Goal: Task Accomplishment & Management: Complete application form

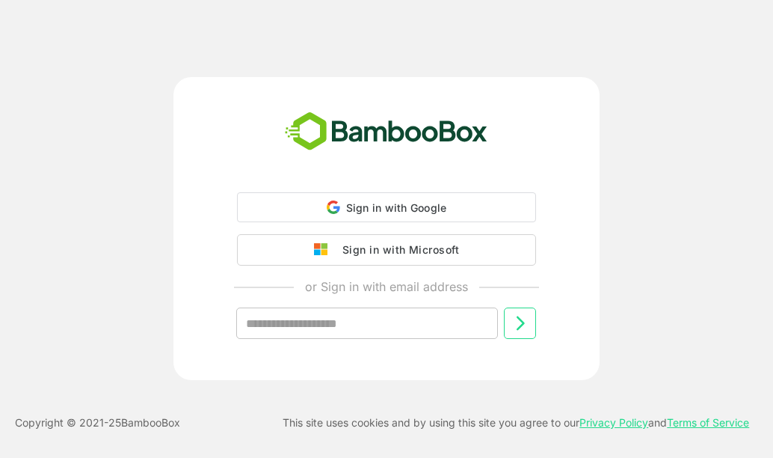
click at [373, 212] on span "Sign in with Google" at bounding box center [396, 207] width 101 height 13
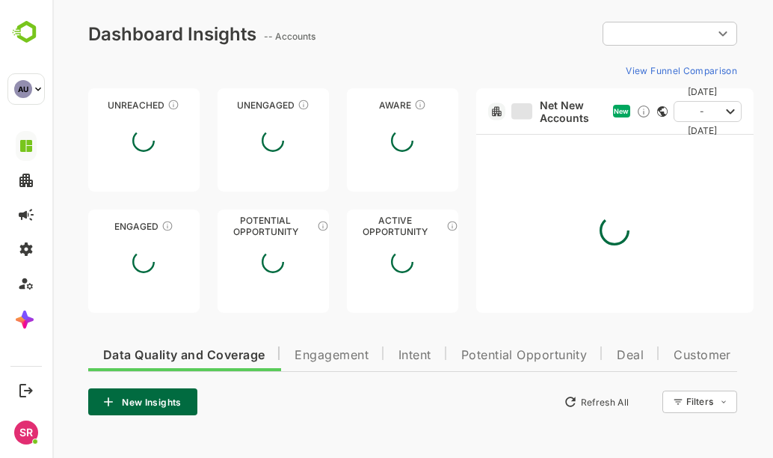
type input "**********"
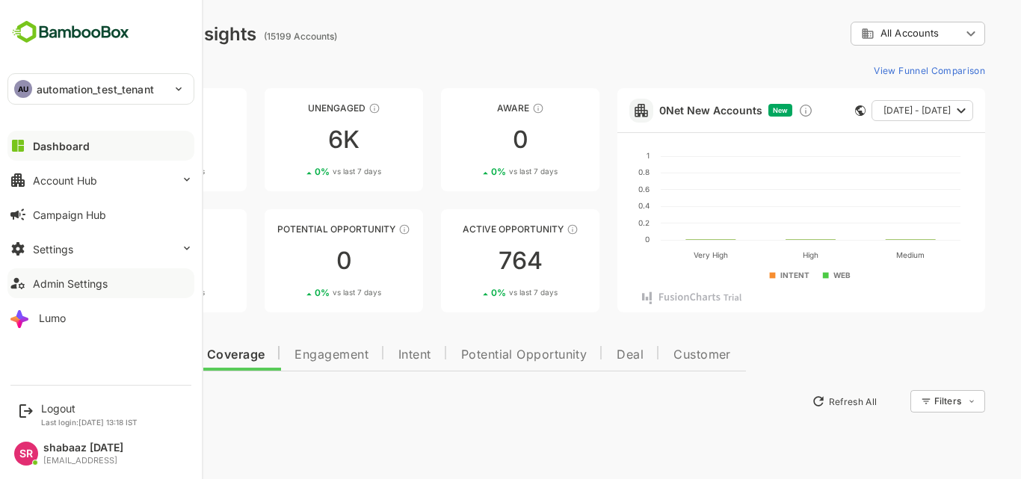
click at [77, 273] on button "Admin Settings" at bounding box center [100, 283] width 187 height 30
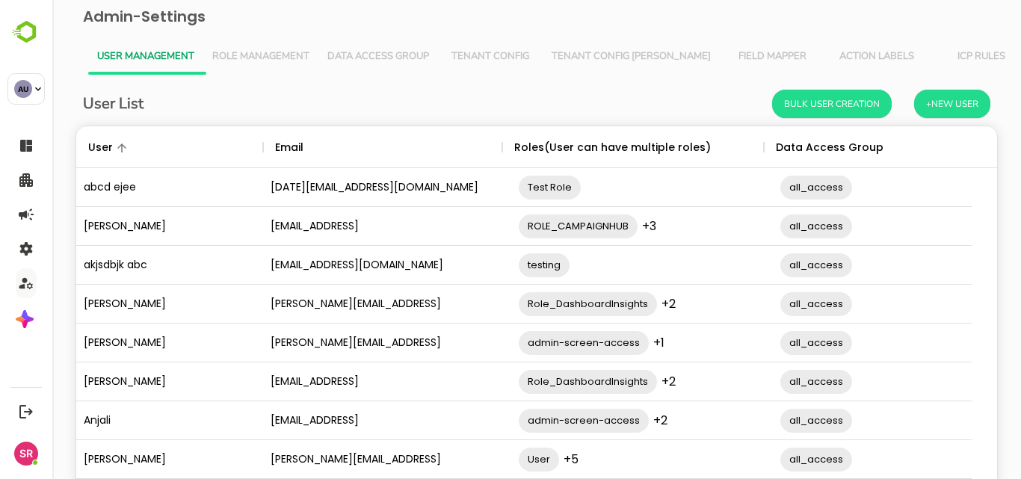
scroll to position [425, 896]
click at [772, 107] on button "+New User" at bounding box center [952, 104] width 76 height 28
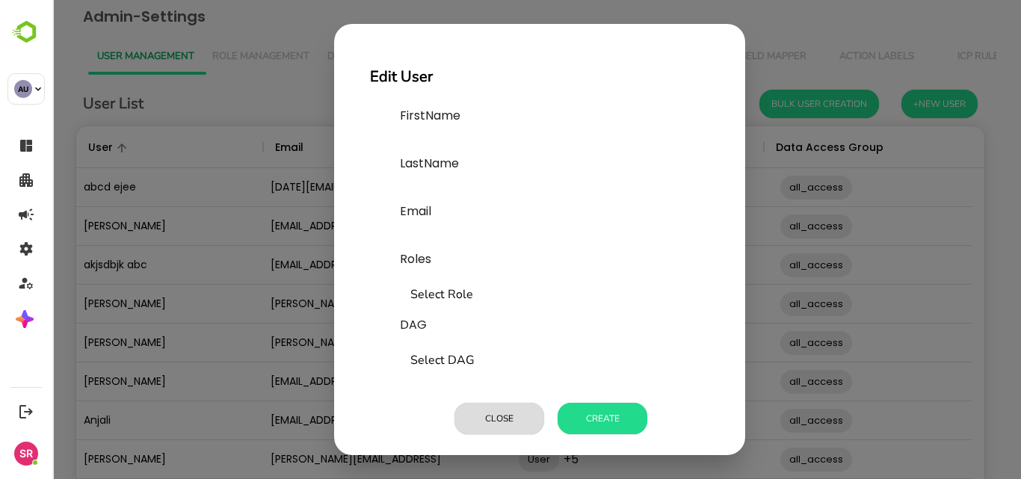
click at [440, 123] on label "FirstName" at bounding box center [512, 116] width 224 height 18
click at [424, 134] on div "FirstName" at bounding box center [512, 131] width 224 height 48
click at [424, 134] on input "text" at bounding box center [512, 143] width 224 height 24
type input "*****"
click at [423, 182] on input "text" at bounding box center [512, 191] width 224 height 24
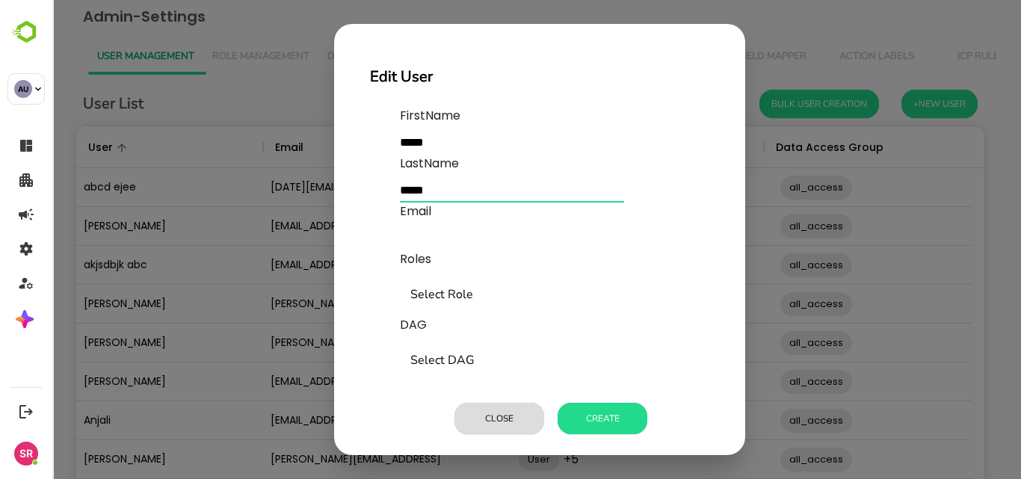
type input "*****"
click at [411, 229] on input "text" at bounding box center [512, 239] width 224 height 24
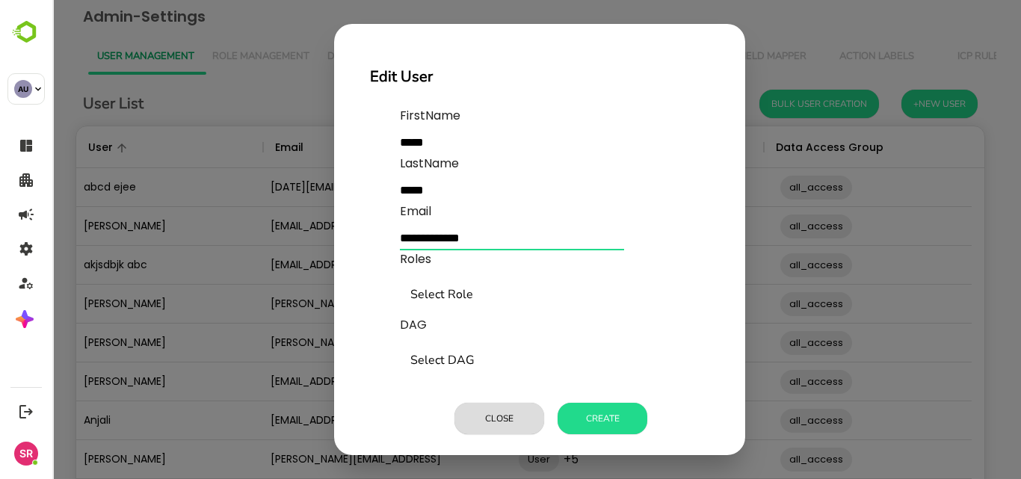
click at [421, 242] on input "**********" at bounding box center [512, 239] width 224 height 24
click at [458, 238] on input "**********" at bounding box center [512, 239] width 224 height 24
type input "**********"
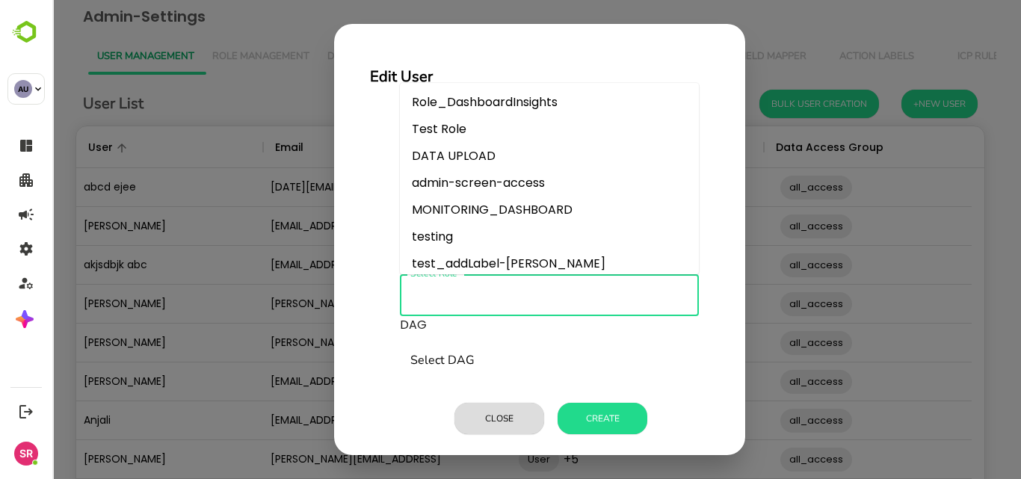
click at [444, 291] on input "Select Role" at bounding box center [550, 295] width 286 height 28
click at [442, 125] on li "Test Role" at bounding box center [549, 129] width 299 height 27
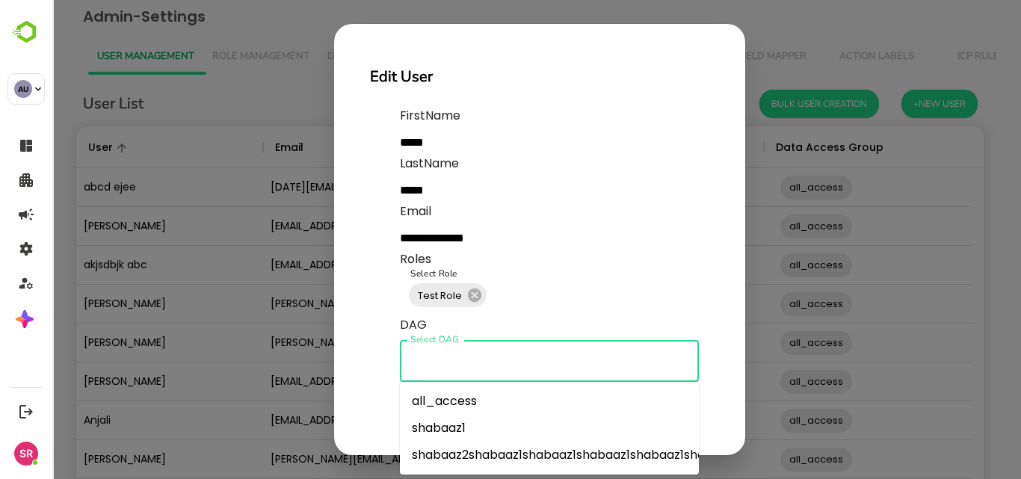
click at [434, 360] on input "Select DAG" at bounding box center [550, 361] width 286 height 28
click at [433, 418] on li "shabaaz1" at bounding box center [549, 428] width 299 height 27
type input "********"
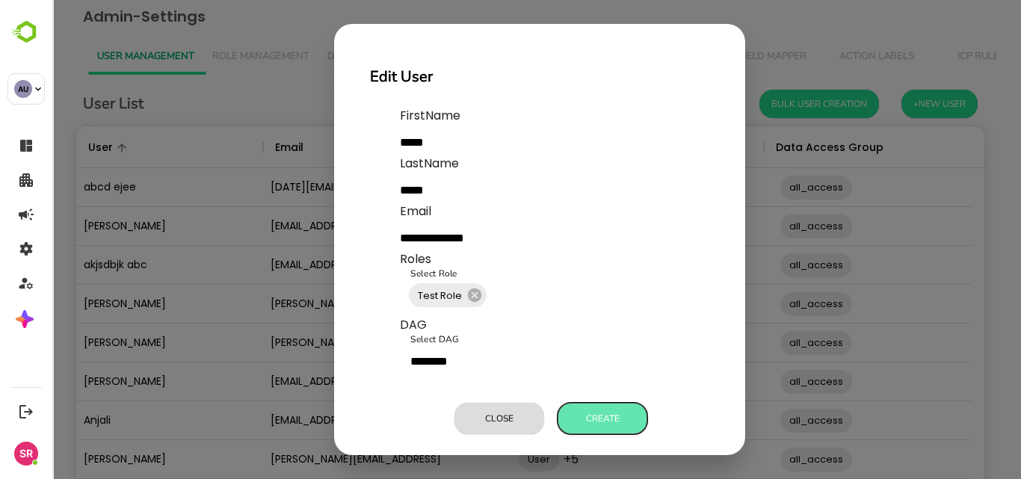
click at [605, 419] on button "Create" at bounding box center [603, 418] width 90 height 31
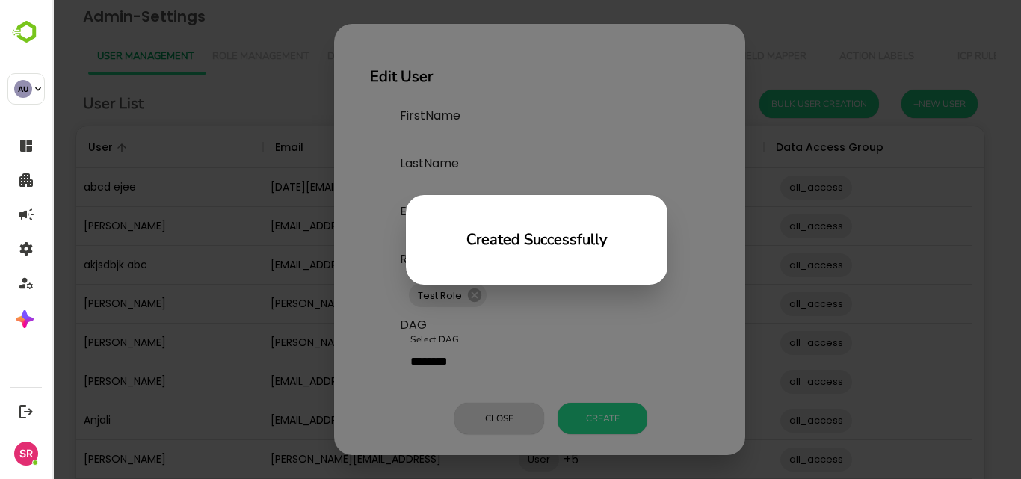
click at [603, 354] on div "Created Successfully" at bounding box center [536, 239] width 969 height 479
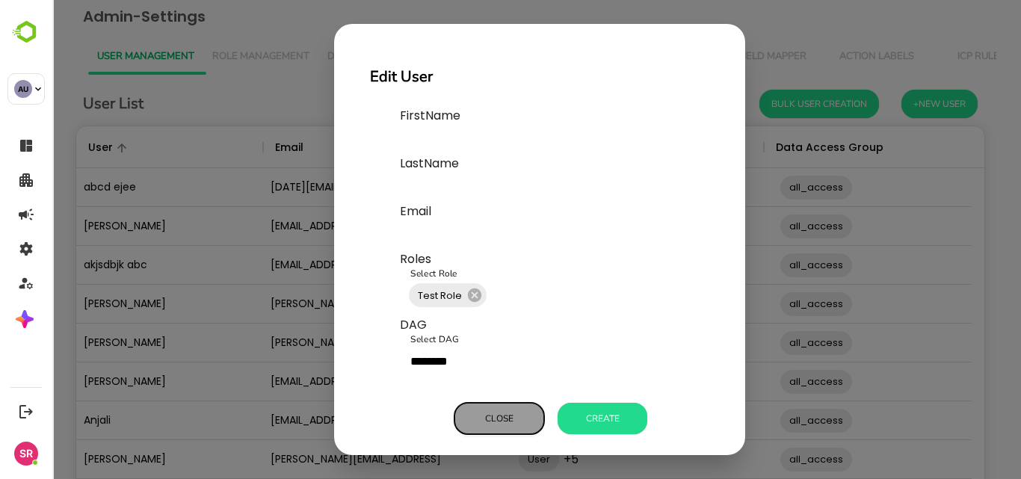
click at [513, 422] on button "Close" at bounding box center [500, 418] width 90 height 31
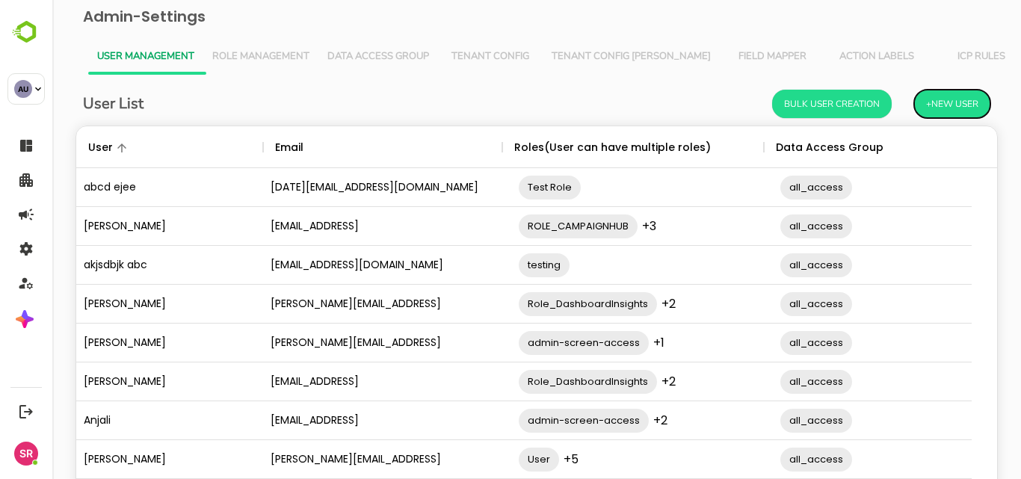
scroll to position [162, 0]
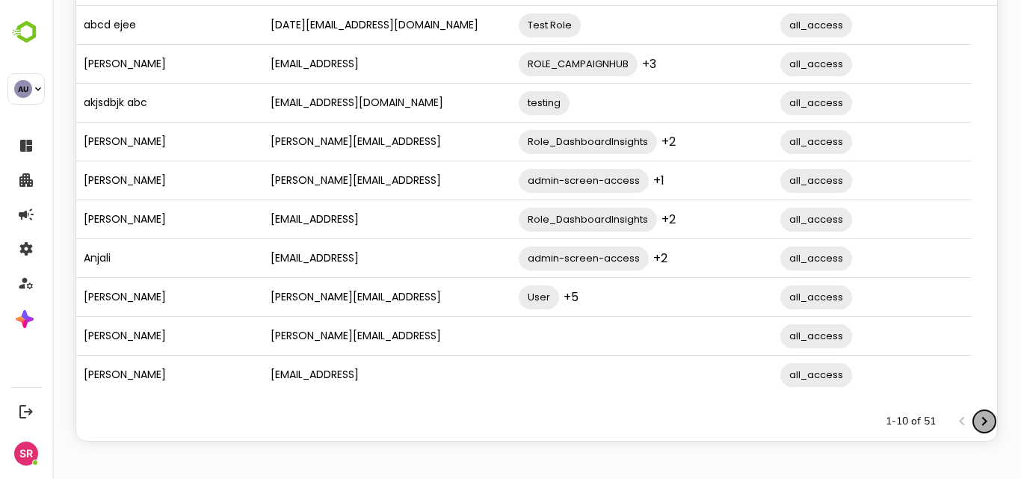
click at [772, 428] on icon "Next page" at bounding box center [985, 422] width 18 height 18
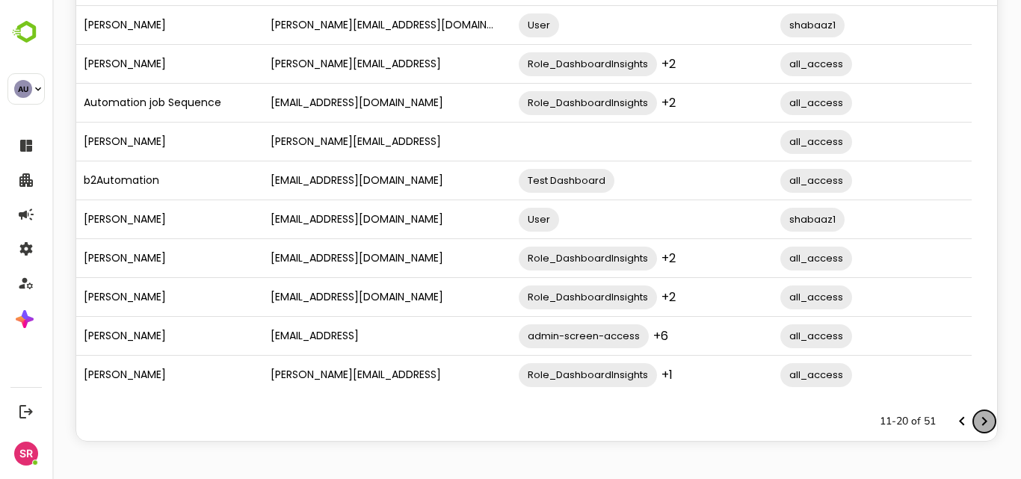
click at [772, 428] on icon "Next page" at bounding box center [985, 422] width 18 height 18
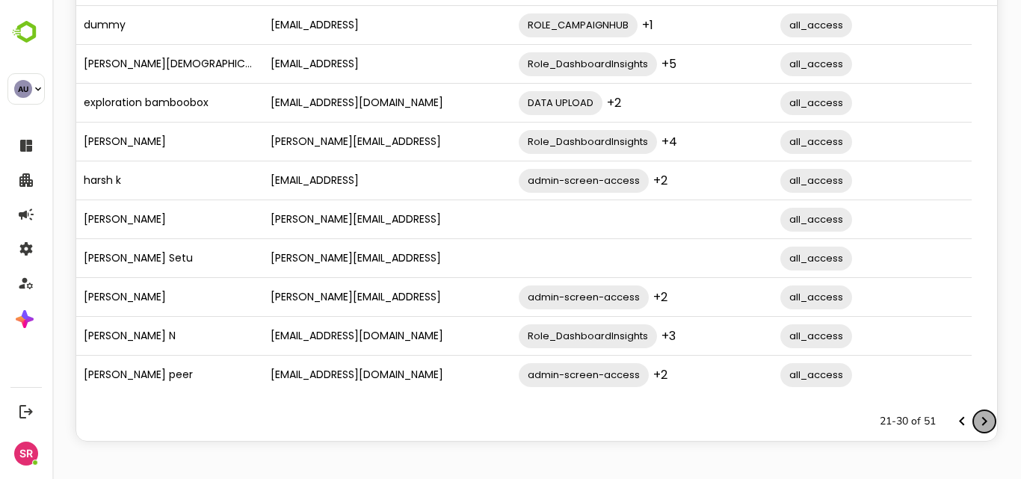
click at [772, 428] on icon "Next page" at bounding box center [985, 422] width 18 height 18
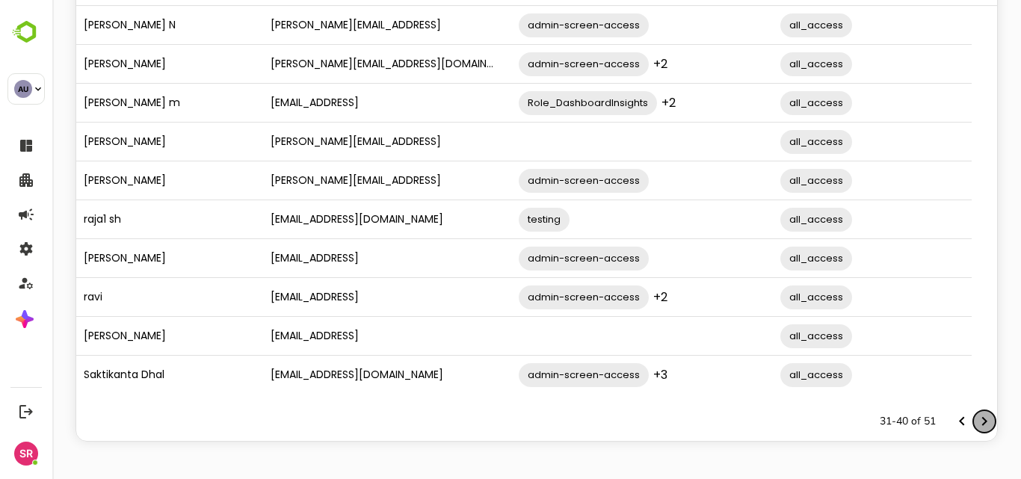
click at [772, 428] on icon "Next page" at bounding box center [985, 422] width 18 height 18
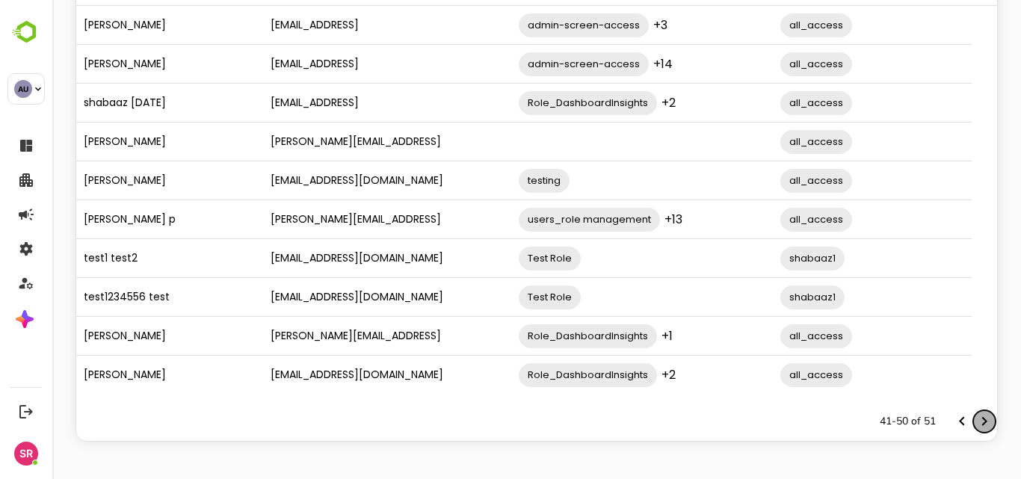
click at [772, 428] on icon "Next page" at bounding box center [985, 422] width 18 height 18
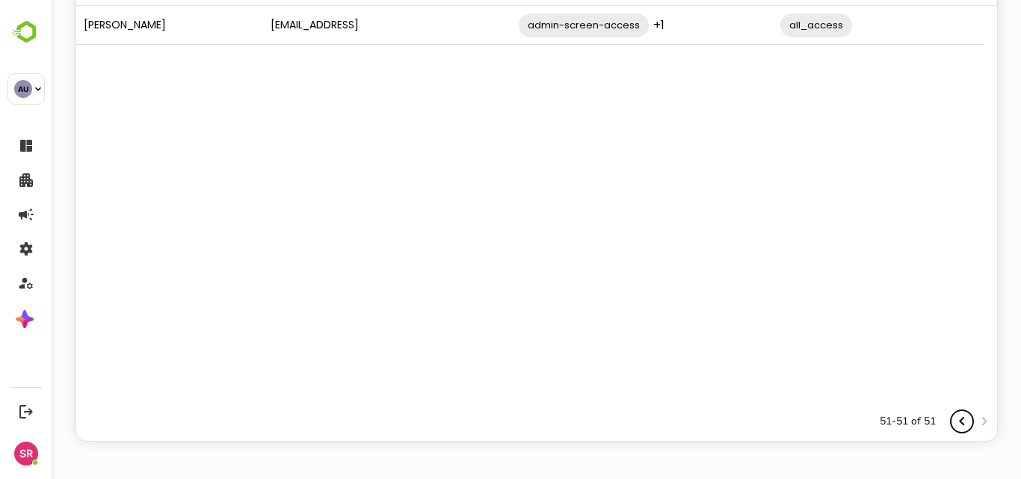
click at [772, 427] on icon "Previous page" at bounding box center [962, 422] width 18 height 18
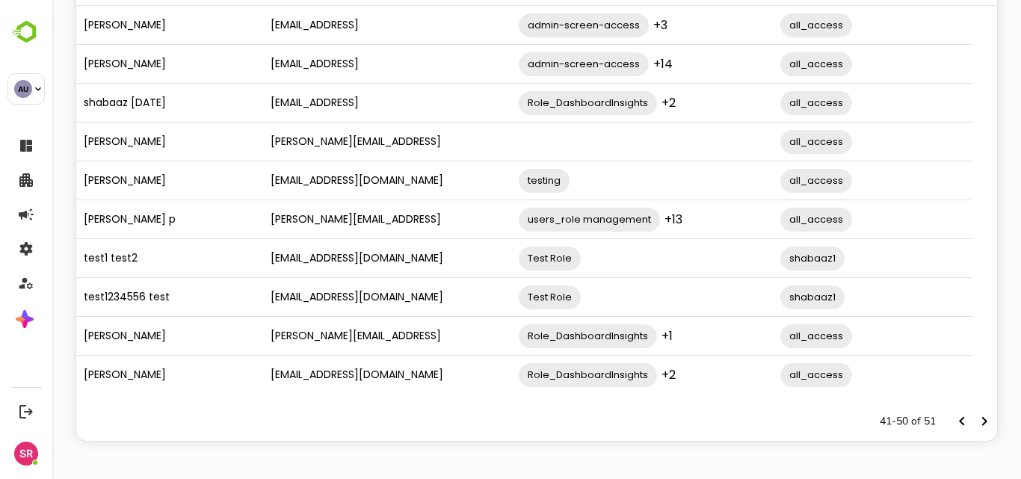
click at [180, 252] on div "test1 test2" at bounding box center [169, 258] width 187 height 39
click at [328, 265] on div "[EMAIL_ADDRESS][DOMAIN_NAME]" at bounding box center [382, 258] width 239 height 39
click at [593, 262] on input "The User Data" at bounding box center [674, 258] width 182 height 28
click at [772, 268] on input "The User Data" at bounding box center [936, 258] width 179 height 28
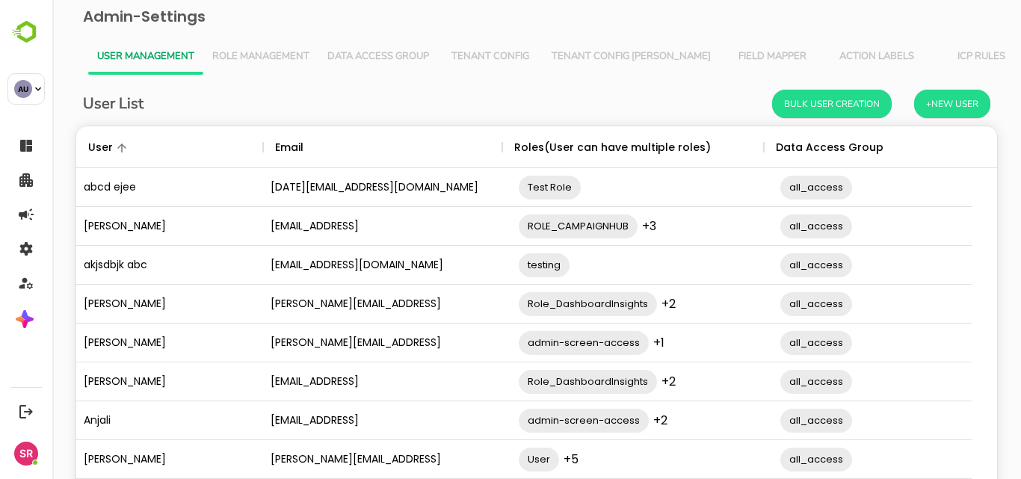
scroll to position [425, 896]
click at [938, 105] on button "+New User" at bounding box center [952, 104] width 76 height 28
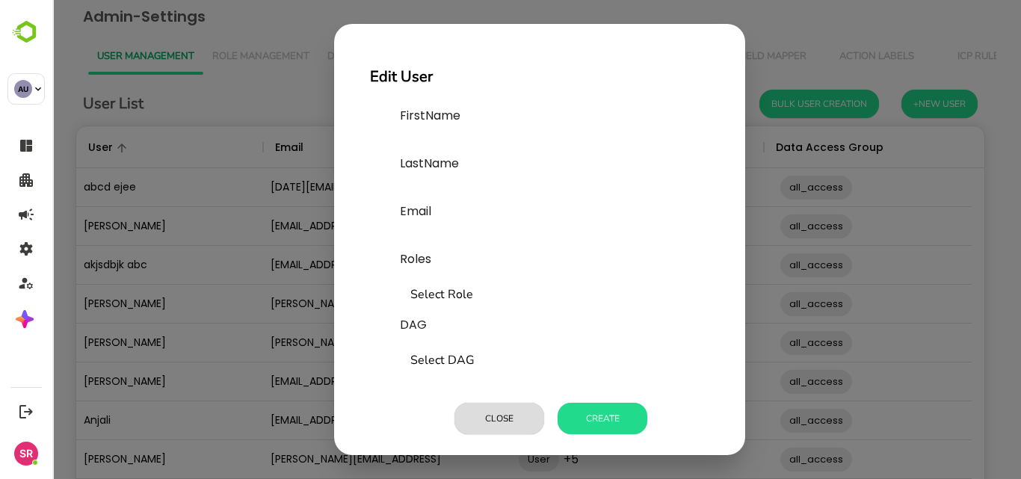
click at [428, 125] on div "FirstName" at bounding box center [512, 131] width 224 height 48
click at [428, 135] on input "text" at bounding box center [512, 143] width 224 height 24
type input "*****"
click at [425, 181] on input "text" at bounding box center [512, 191] width 224 height 24
type input "*****"
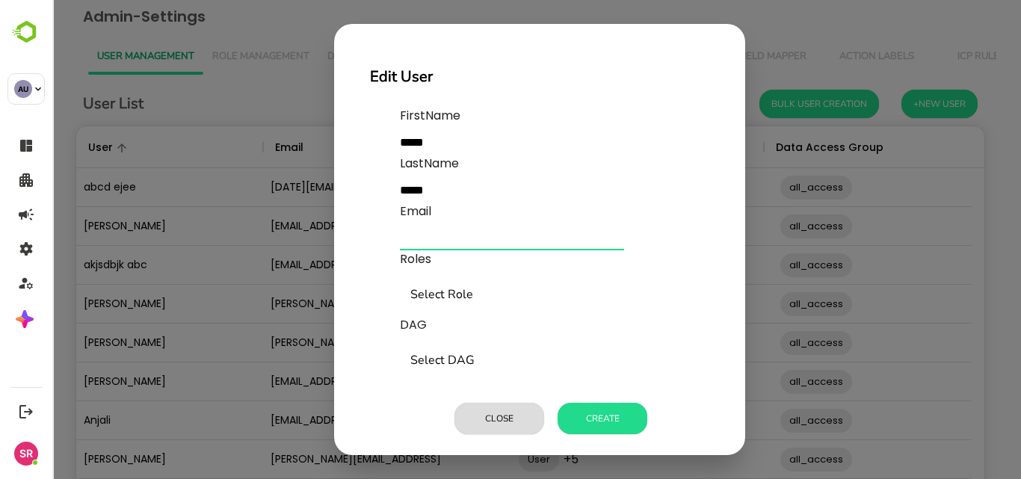
click at [422, 229] on input "text" at bounding box center [512, 239] width 224 height 24
type input "**********"
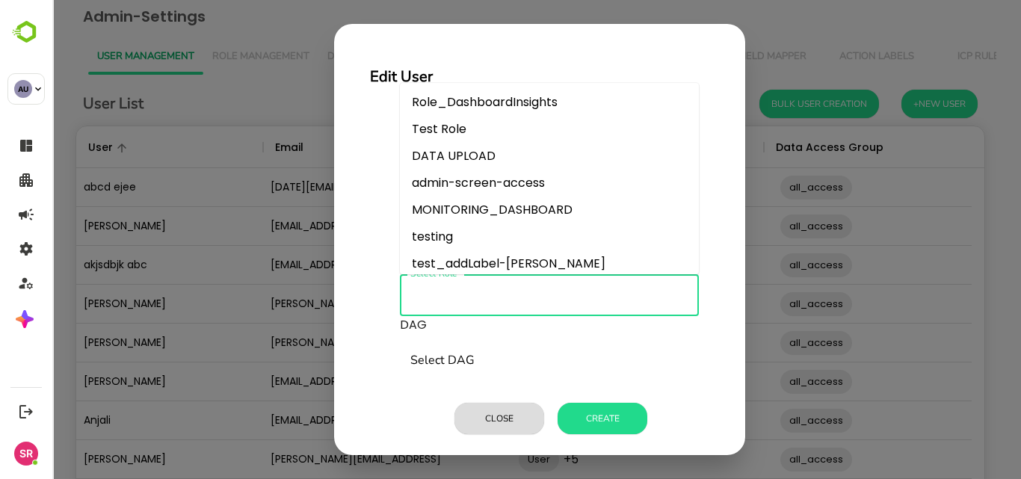
click at [435, 289] on input "Select Role" at bounding box center [550, 295] width 286 height 28
click at [458, 128] on li "Test Role" at bounding box center [549, 129] width 299 height 27
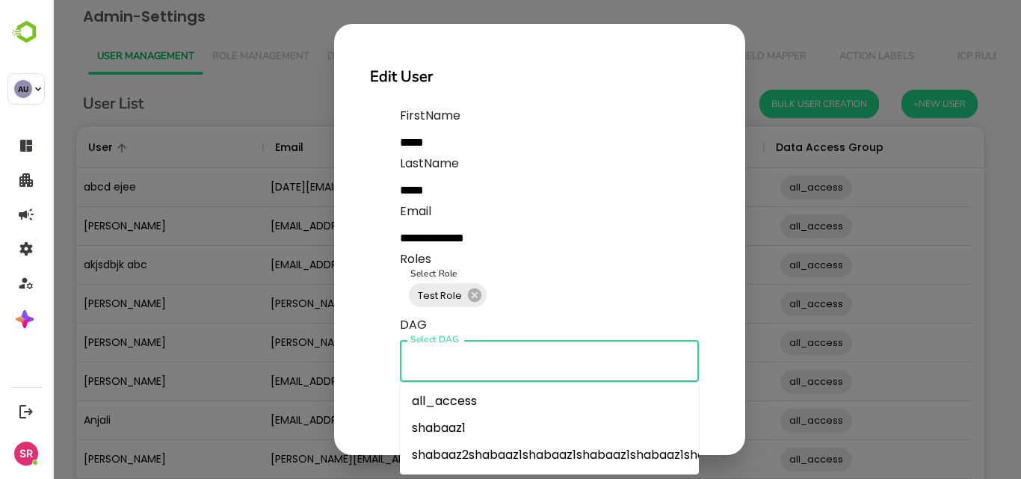
click at [465, 370] on input "Select DAG" at bounding box center [550, 361] width 286 height 28
click at [433, 425] on li "shabaaz1" at bounding box center [549, 428] width 299 height 27
type input "********"
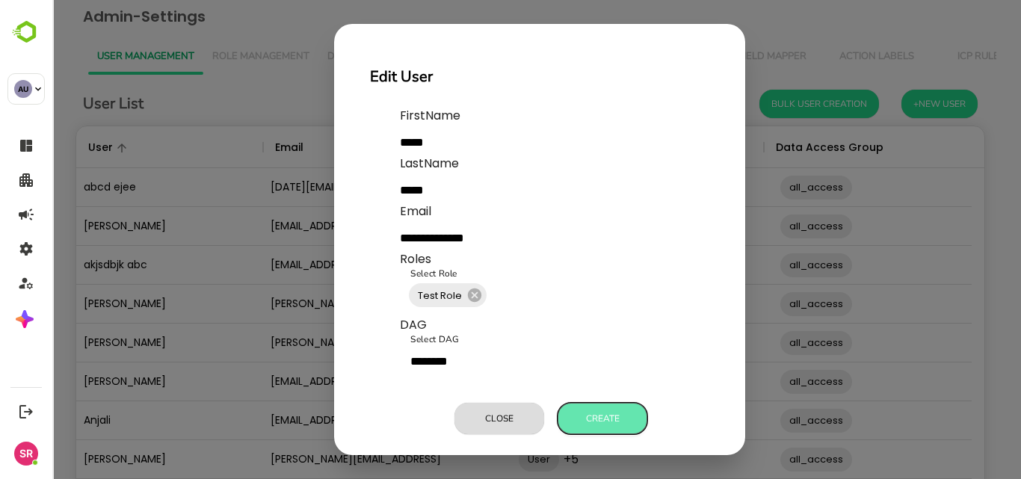
click at [598, 419] on button "Create" at bounding box center [603, 418] width 90 height 31
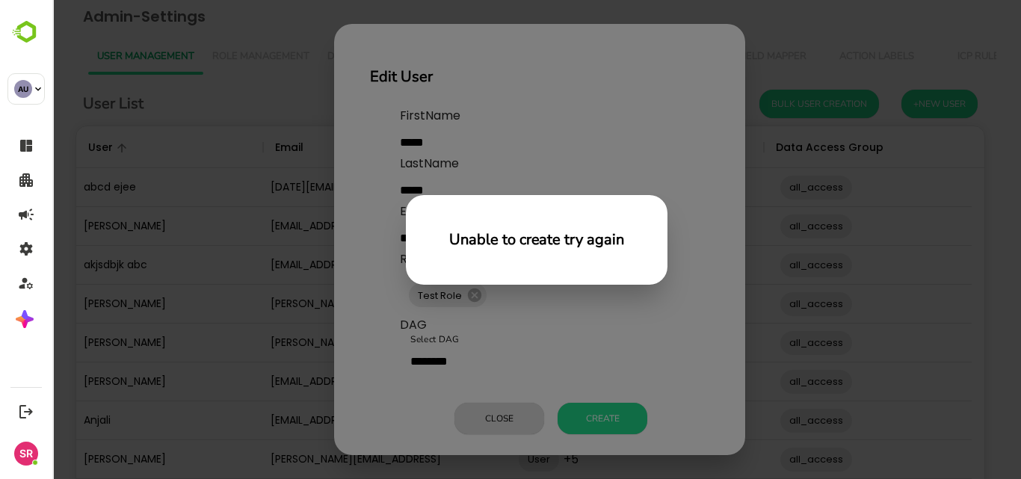
click at [518, 340] on div "Unable to create try again" at bounding box center [536, 239] width 969 height 479
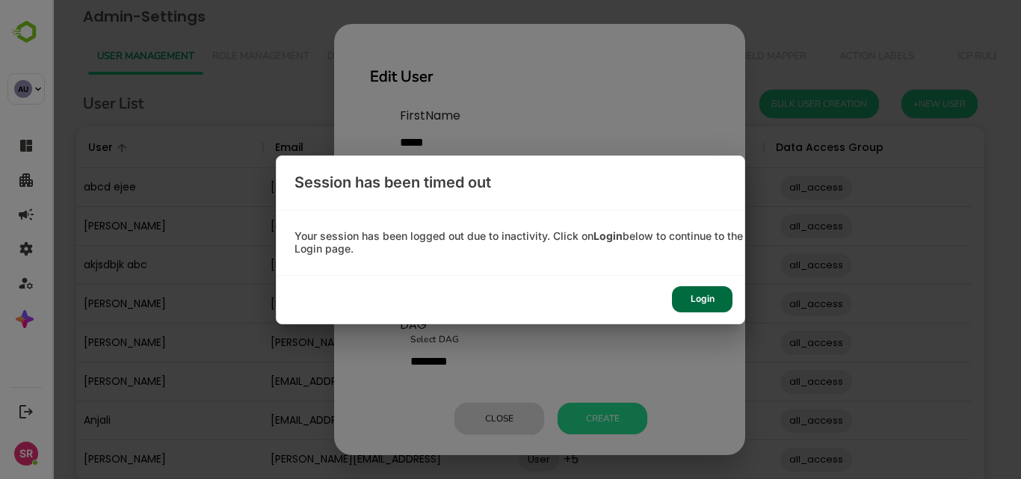
click at [704, 296] on div "Login" at bounding box center [702, 299] width 61 height 26
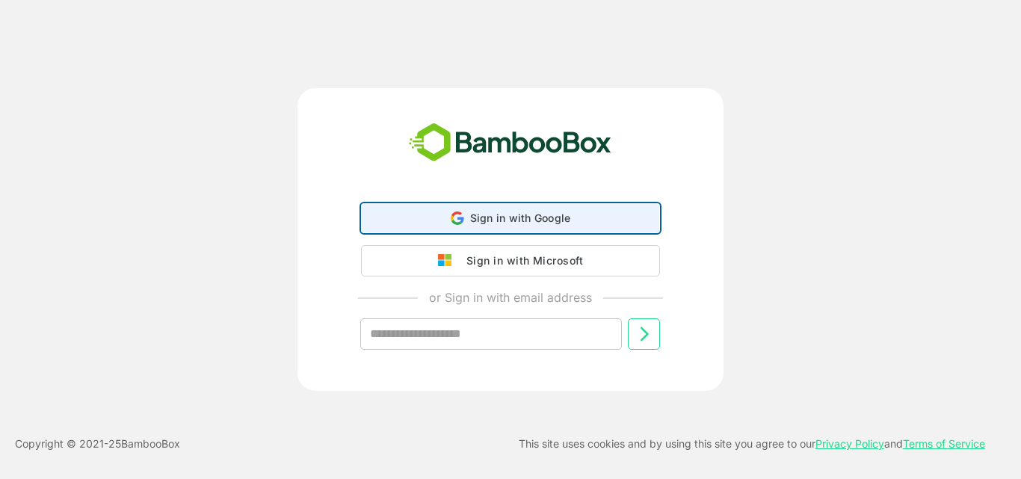
click at [533, 221] on span "Sign in with Google" at bounding box center [520, 218] width 101 height 13
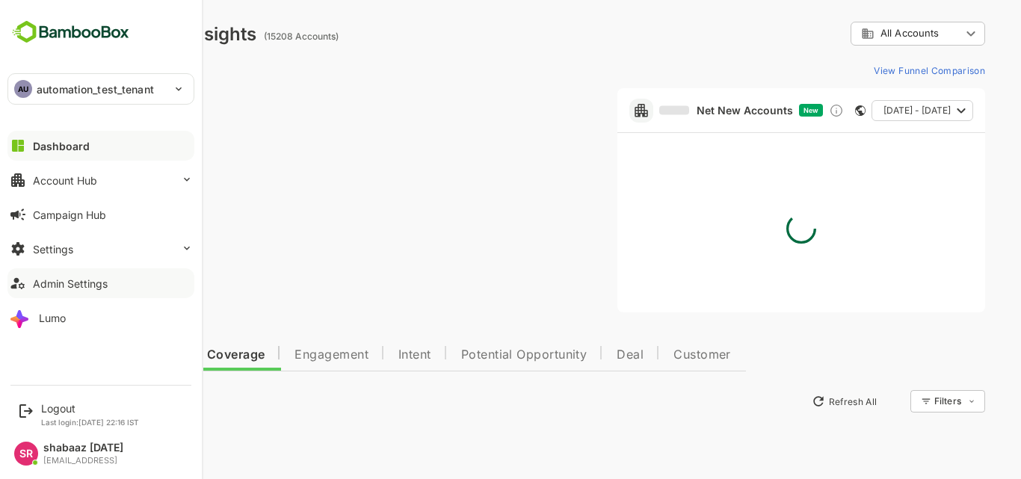
click at [56, 284] on div "Admin Settings" at bounding box center [70, 283] width 75 height 13
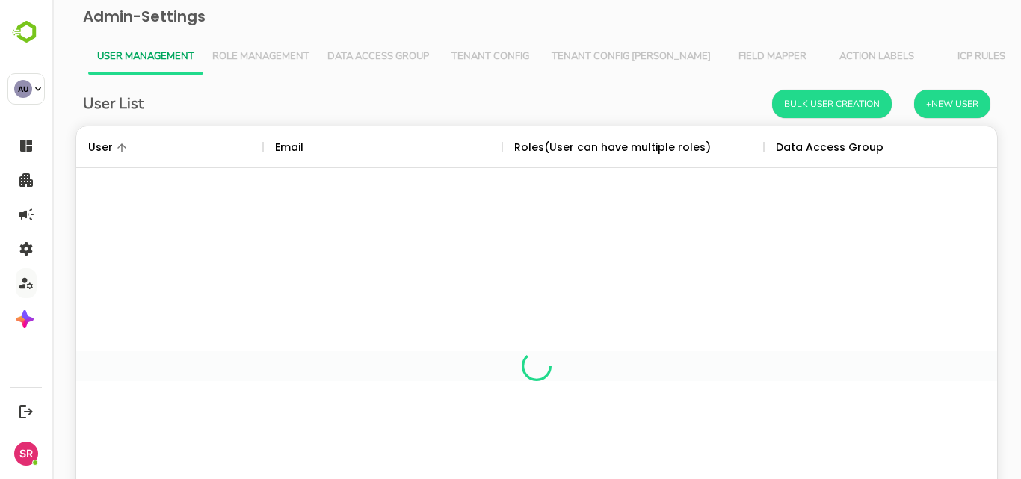
scroll to position [425, 896]
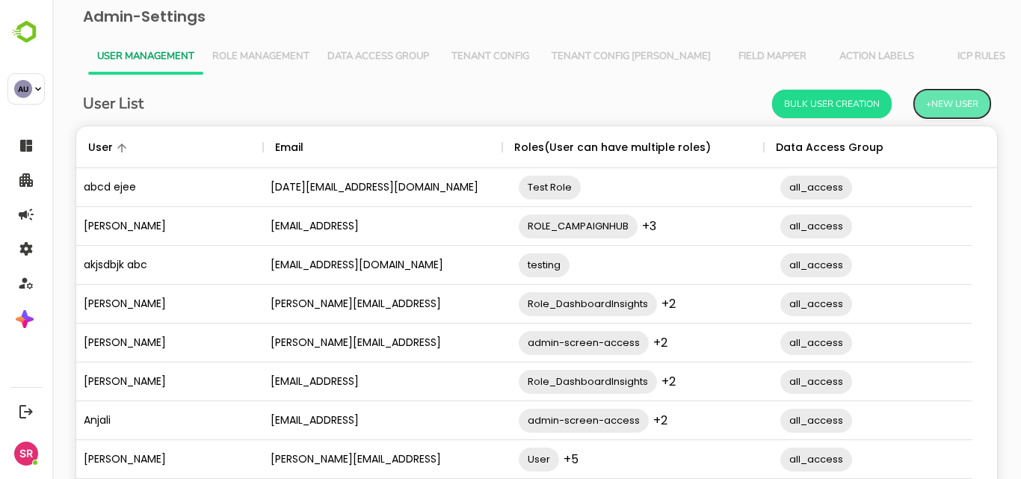
click at [939, 111] on button "+New User" at bounding box center [952, 104] width 76 height 28
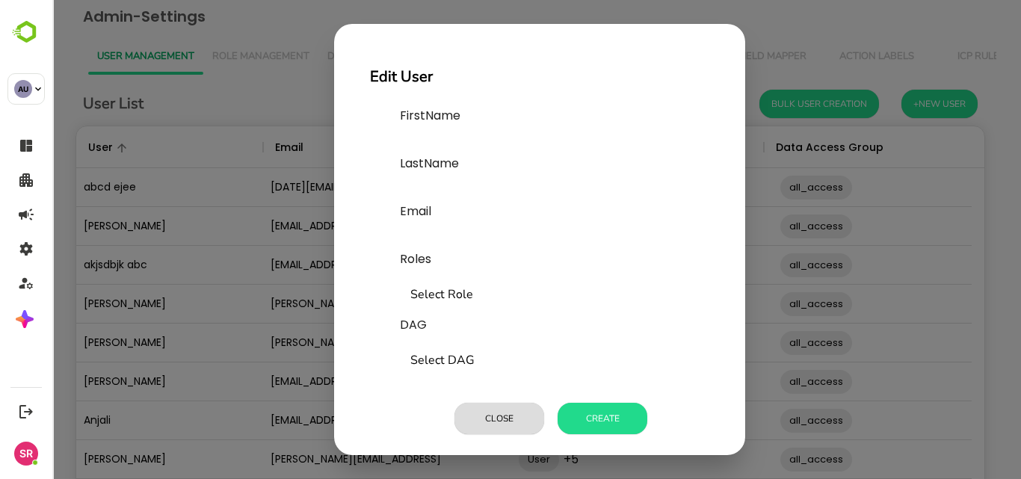
click at [449, 123] on label "FirstName" at bounding box center [512, 116] width 224 height 18
click at [447, 141] on input "text" at bounding box center [512, 143] width 224 height 24
type input "*"
type input "*****"
click at [426, 193] on input "text" at bounding box center [512, 191] width 224 height 24
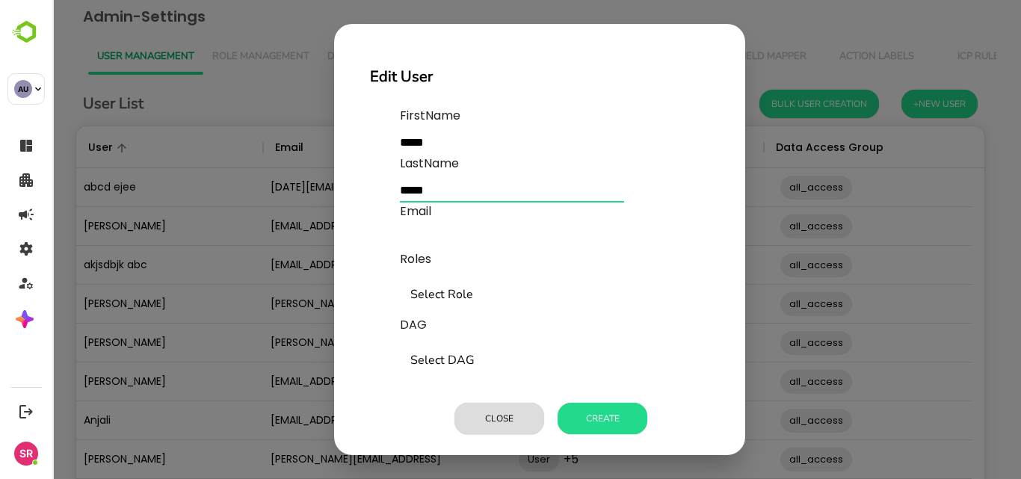
type input "*****"
click at [426, 238] on input "text" at bounding box center [512, 239] width 224 height 24
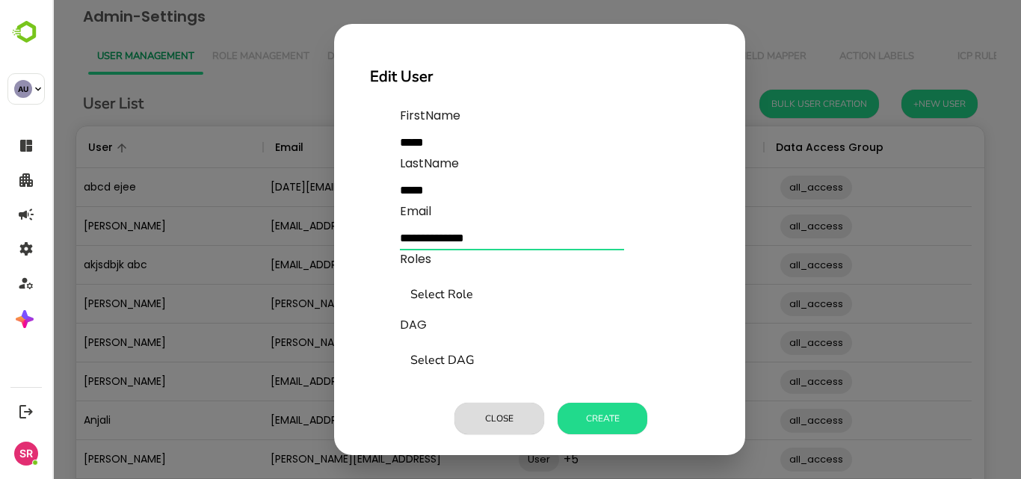
type input "**********"
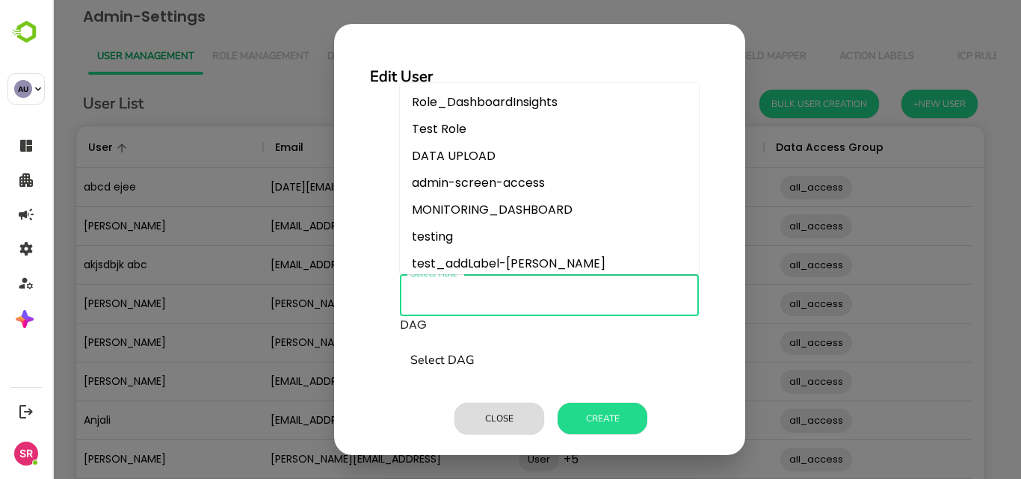
click at [434, 285] on input "Select Role" at bounding box center [550, 295] width 286 height 28
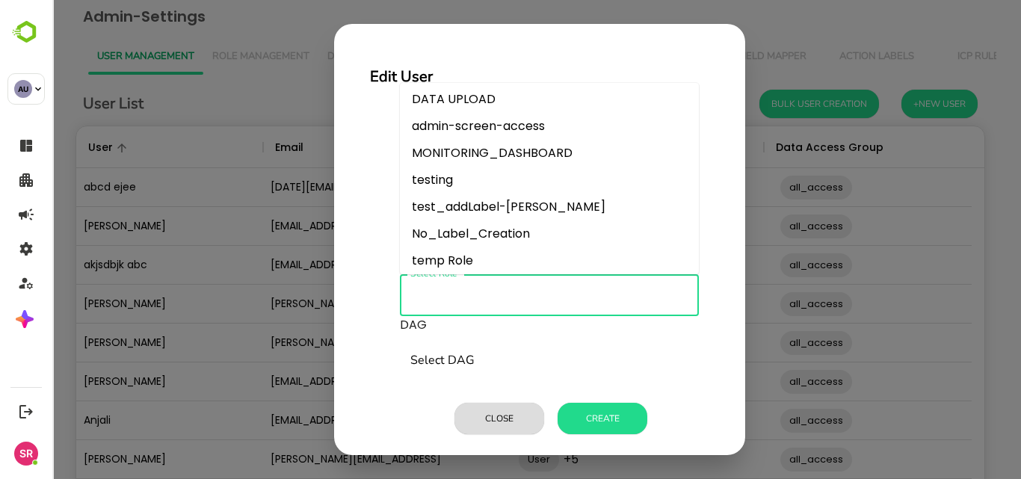
scroll to position [0, 0]
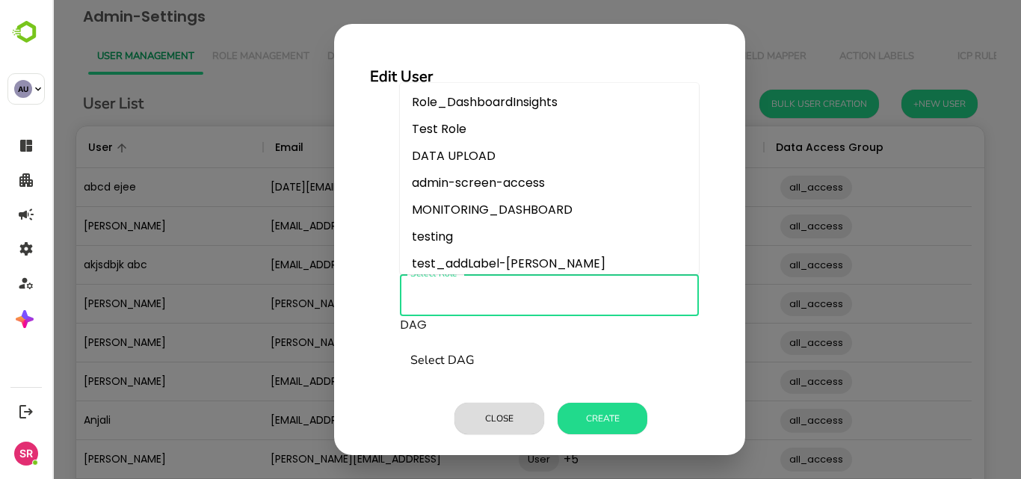
click at [458, 138] on li "Test Role" at bounding box center [549, 129] width 299 height 27
click at [601, 300] on input "Select Role" at bounding box center [579, 295] width 181 height 28
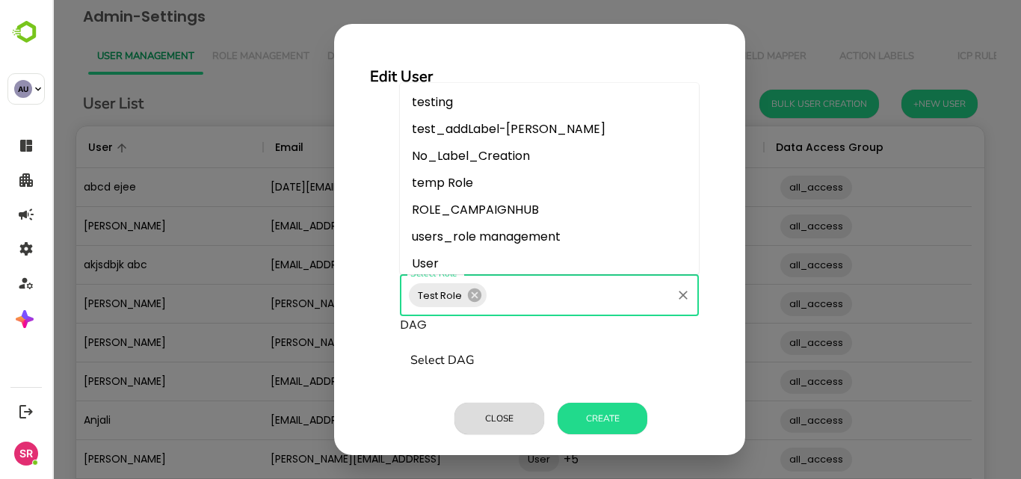
scroll to position [167, 0]
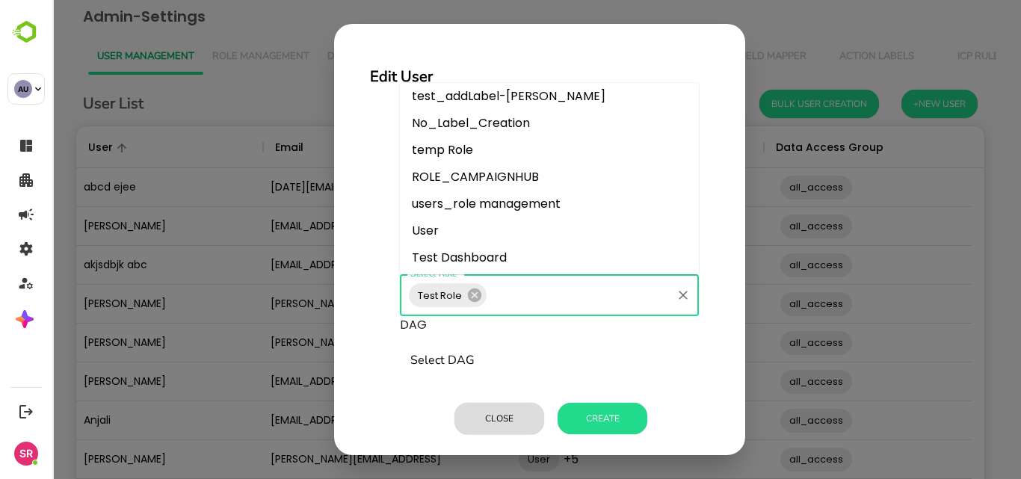
click at [437, 232] on li "User" at bounding box center [549, 231] width 299 height 27
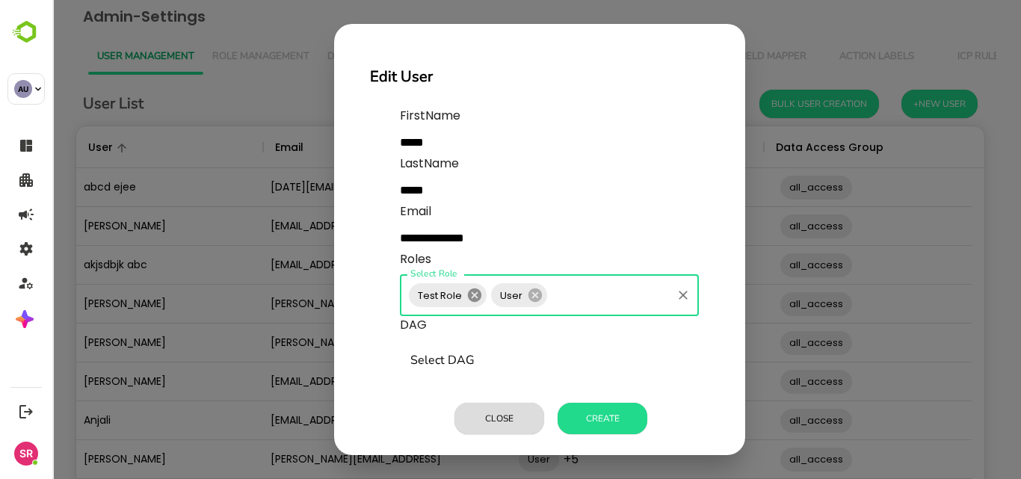
click at [472, 300] on icon at bounding box center [474, 295] width 13 height 13
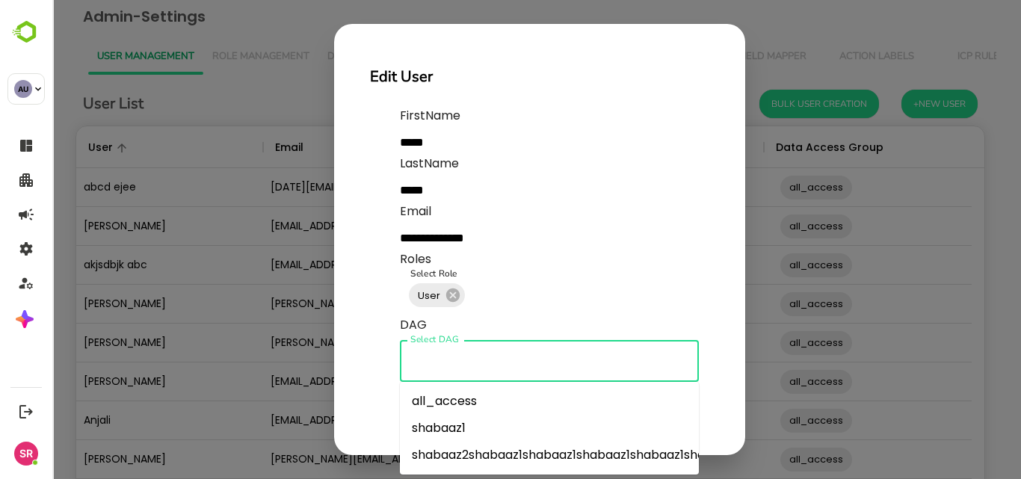
click at [422, 369] on input "Select DAG" at bounding box center [550, 361] width 286 height 28
click at [422, 430] on li "shabaaz1" at bounding box center [549, 428] width 299 height 27
type input "********"
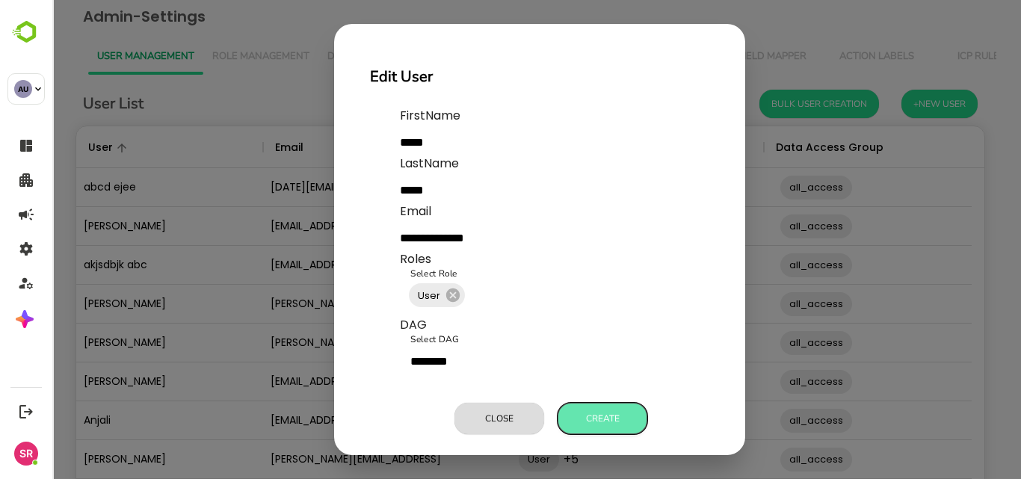
click at [603, 413] on button "Create" at bounding box center [603, 418] width 90 height 31
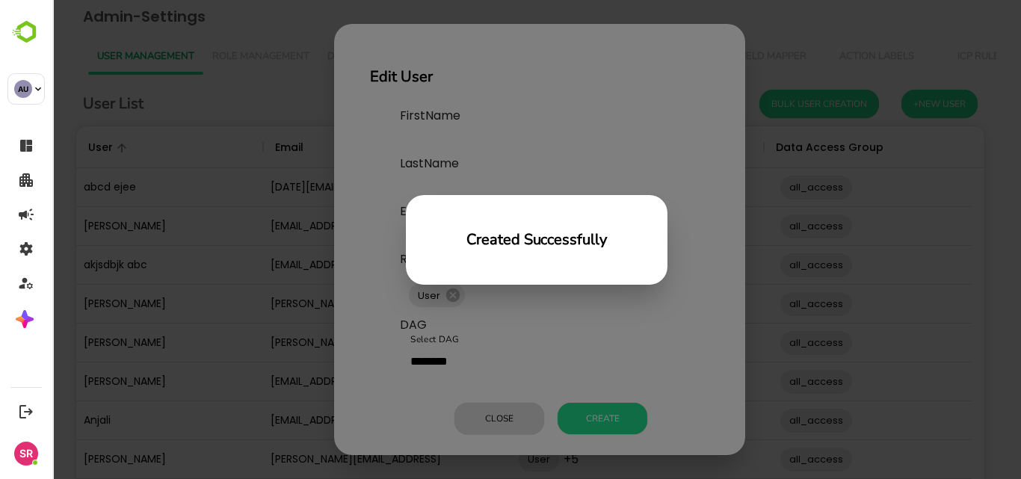
click at [532, 318] on div "Created Successfully" at bounding box center [536, 239] width 969 height 479
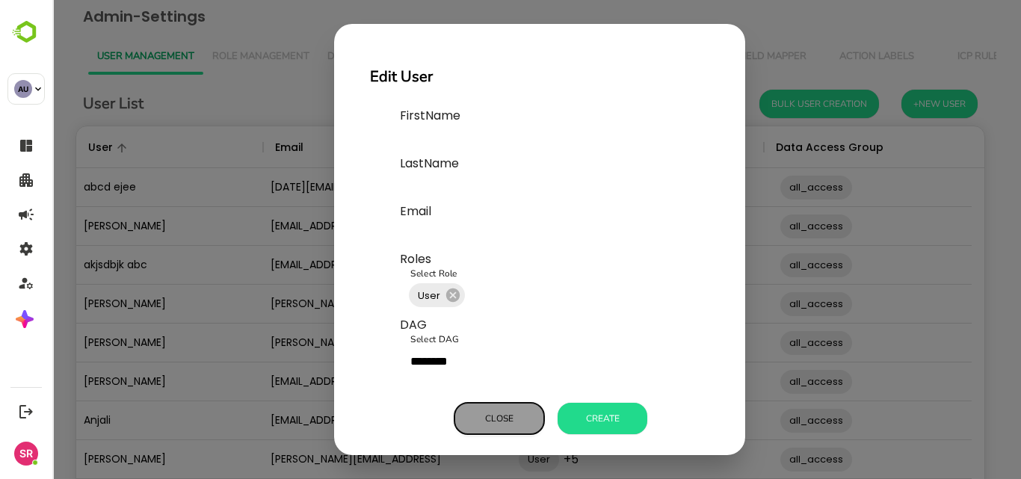
click at [498, 422] on button "Close" at bounding box center [500, 418] width 90 height 31
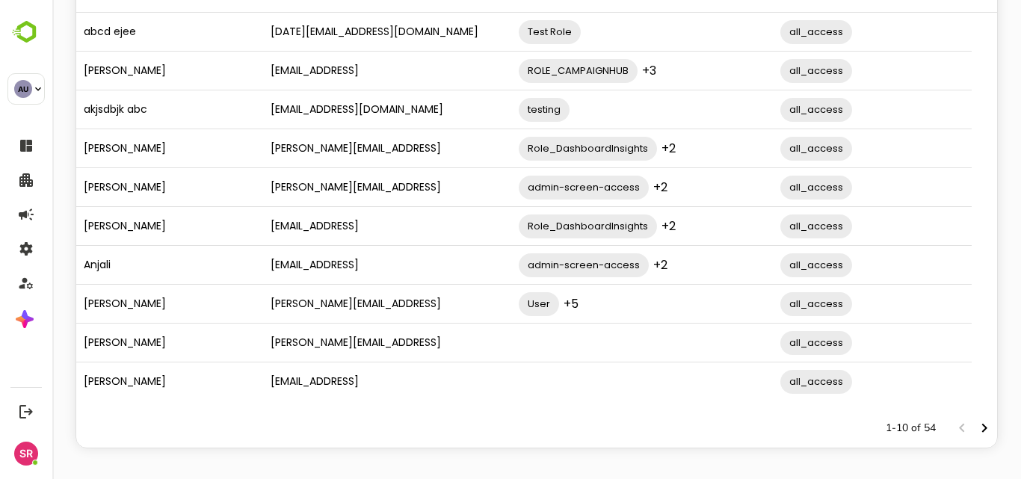
scroll to position [162, 0]
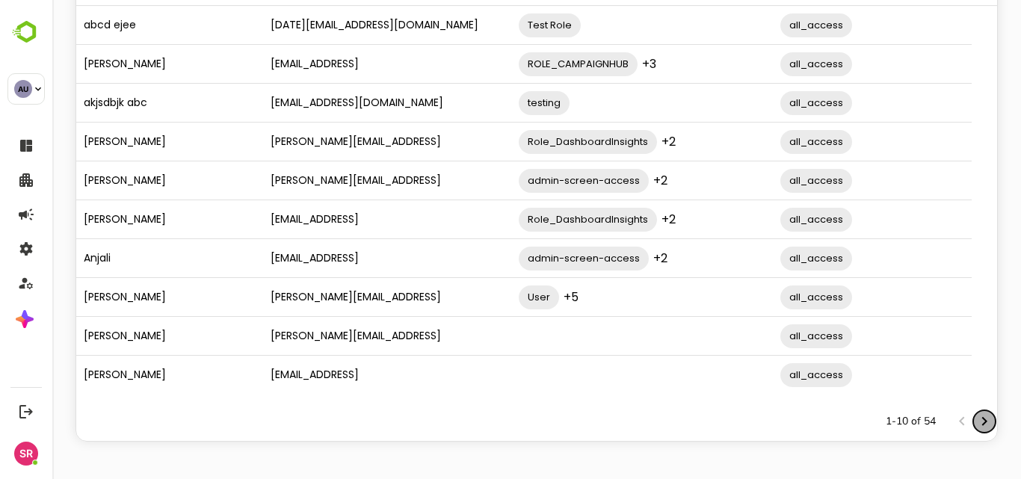
click at [976, 425] on icon "Next page" at bounding box center [985, 422] width 18 height 18
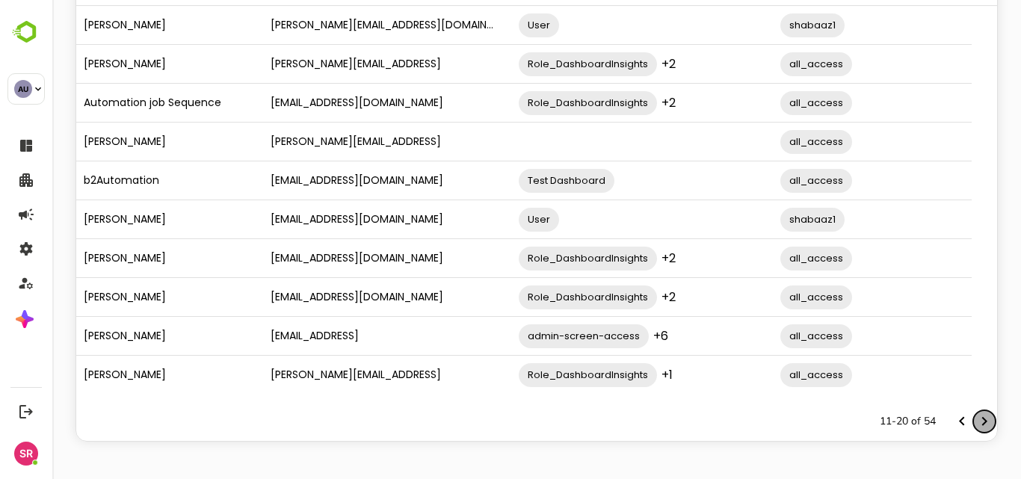
click at [982, 422] on icon "Next page" at bounding box center [984, 421] width 5 height 9
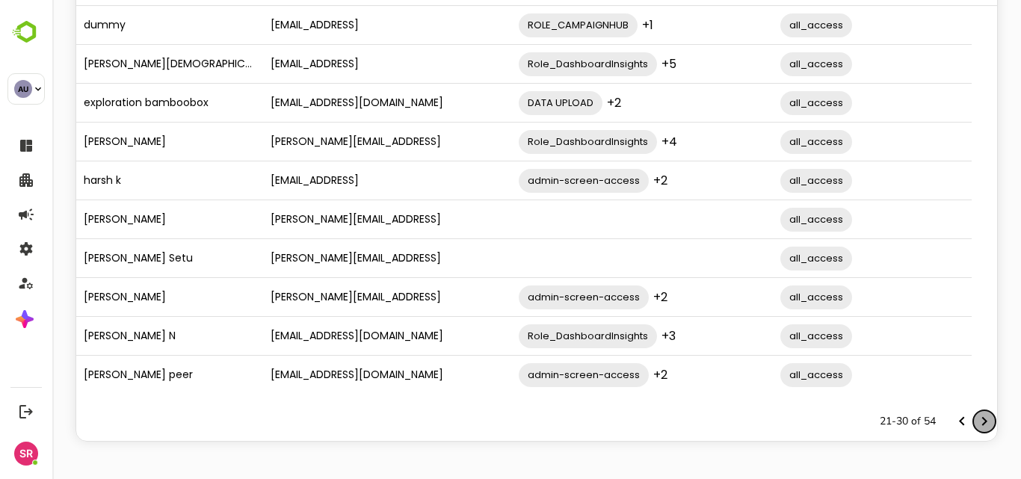
click at [982, 422] on icon "Next page" at bounding box center [984, 421] width 5 height 9
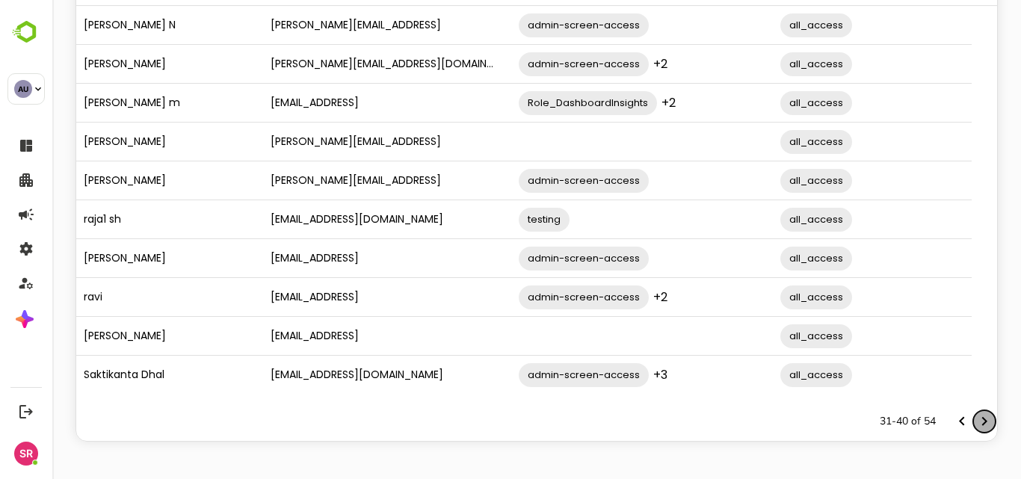
click at [982, 422] on icon "Next page" at bounding box center [984, 421] width 5 height 9
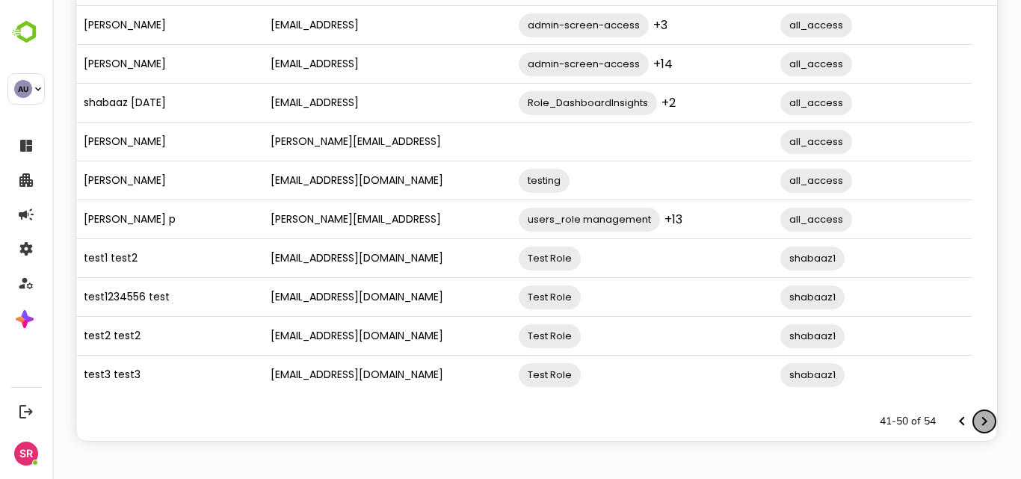
click at [982, 422] on icon "Next page" at bounding box center [984, 421] width 5 height 9
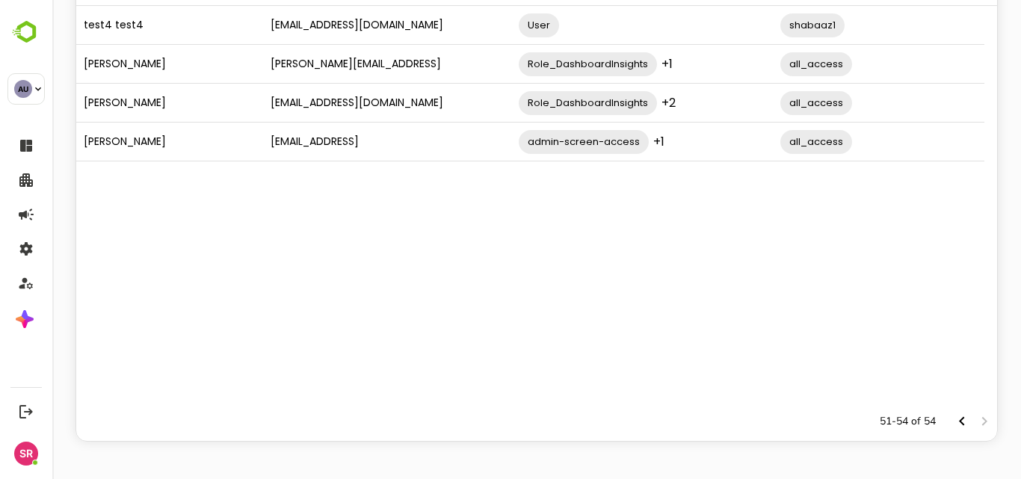
scroll to position [0, 0]
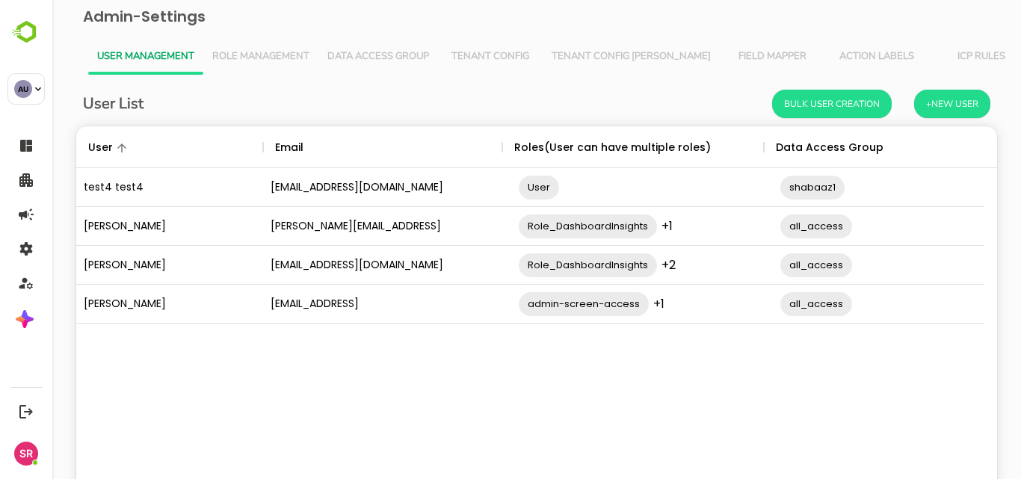
click at [313, 185] on div "[EMAIL_ADDRESS][DOMAIN_NAME]" at bounding box center [382, 187] width 239 height 39
click at [117, 185] on div "test4 test4" at bounding box center [169, 187] width 187 height 39
click at [306, 193] on div "[EMAIL_ADDRESS][DOMAIN_NAME]" at bounding box center [382, 187] width 239 height 39
click at [544, 185] on span "User" at bounding box center [539, 187] width 40 height 17
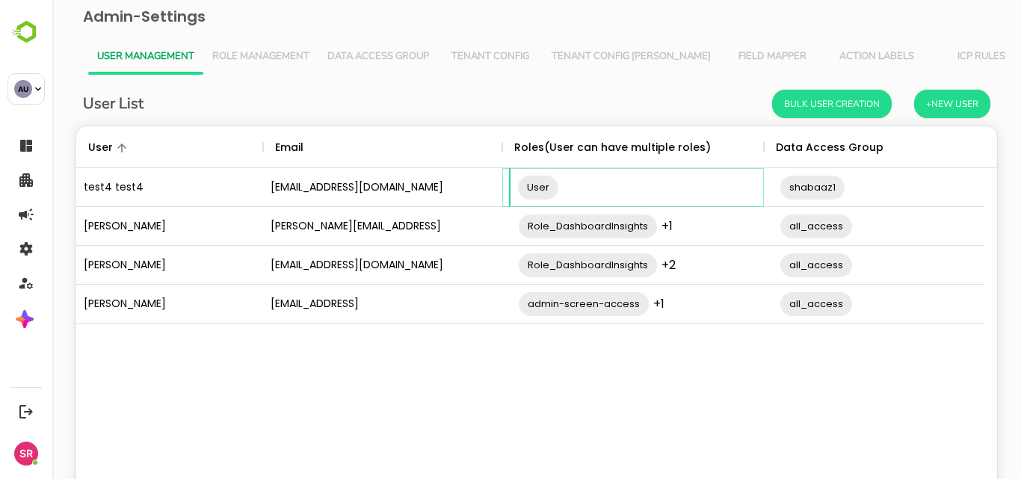
click at [825, 191] on span "shabaaz1" at bounding box center [812, 187] width 64 height 17
click at [830, 150] on div "Data Access Group" at bounding box center [830, 147] width 108 height 42
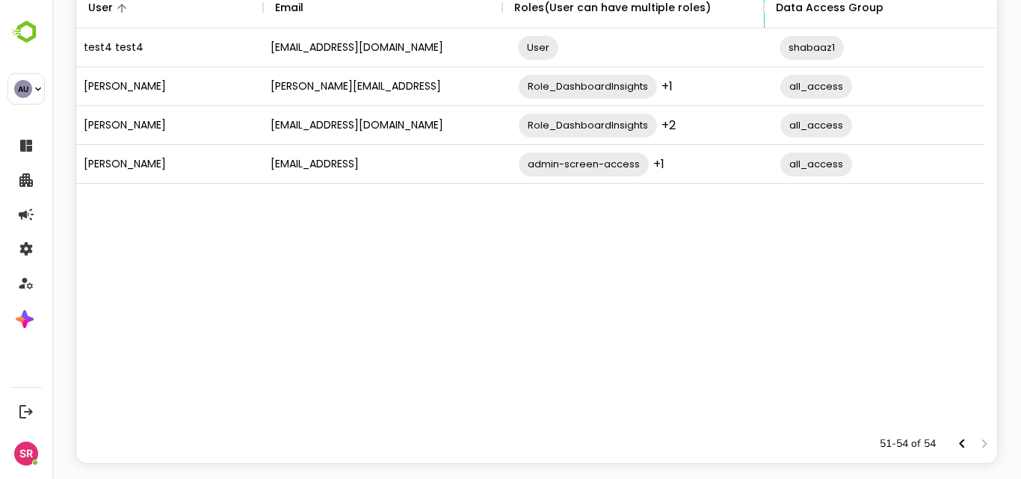
scroll to position [156, 0]
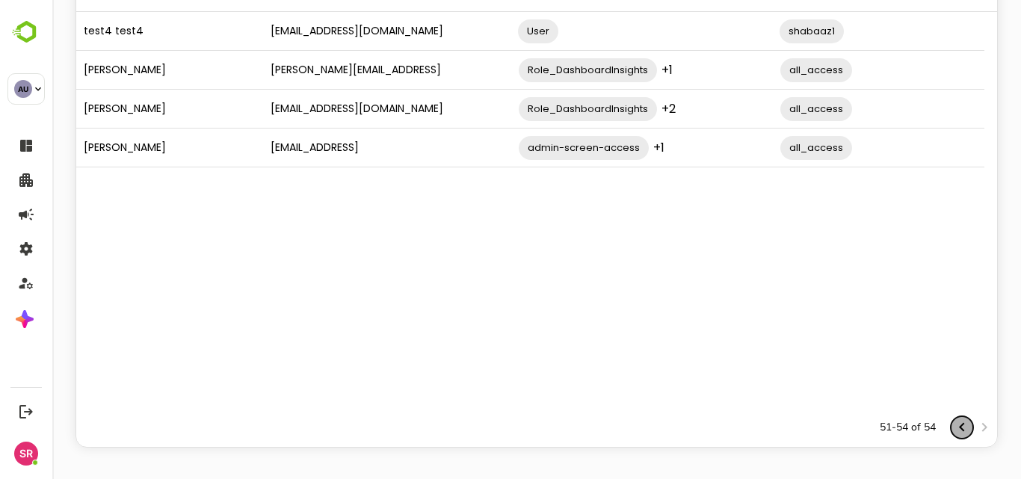
click at [953, 432] on icon "Previous page" at bounding box center [962, 428] width 18 height 18
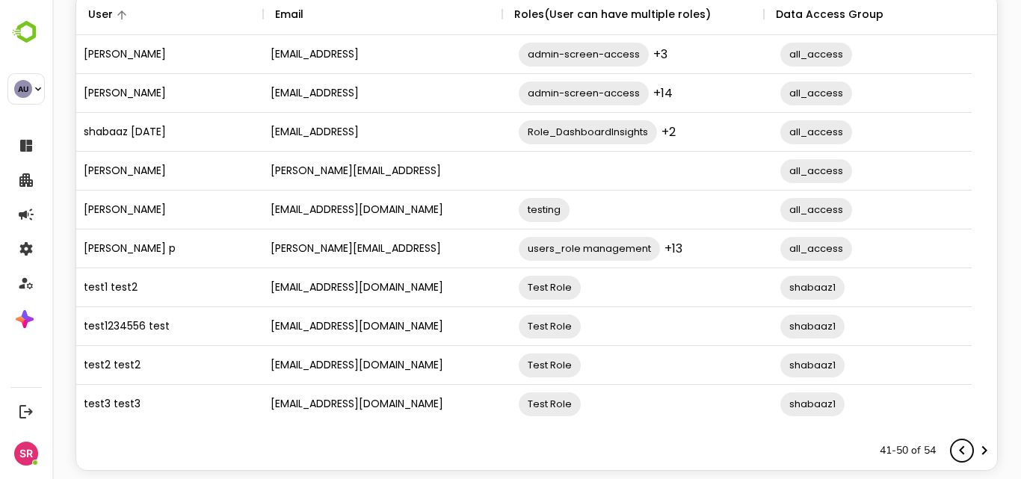
scroll to position [134, 0]
click at [953, 446] on icon "Previous page" at bounding box center [962, 450] width 18 height 18
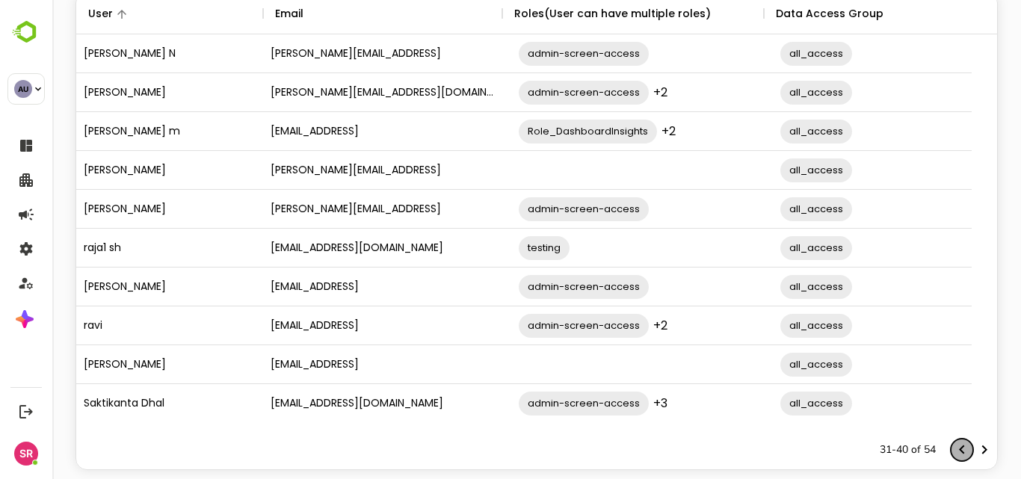
click at [953, 446] on icon "Previous page" at bounding box center [962, 450] width 18 height 18
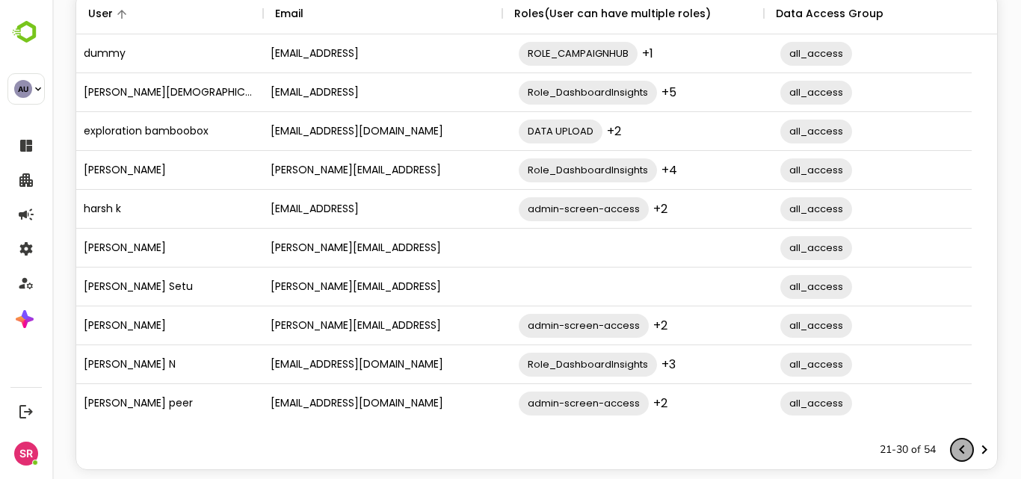
click at [953, 446] on icon "Previous page" at bounding box center [962, 450] width 18 height 18
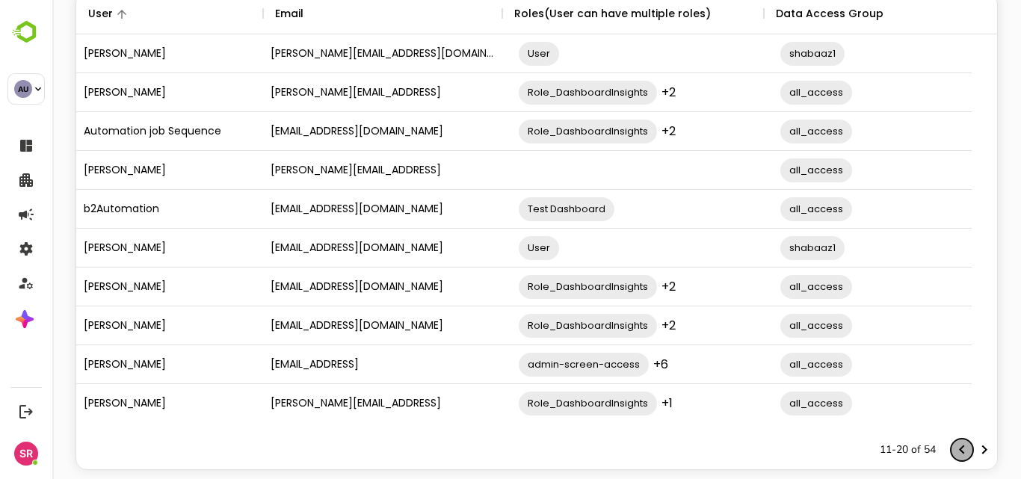
click at [953, 446] on icon "Previous page" at bounding box center [962, 450] width 18 height 18
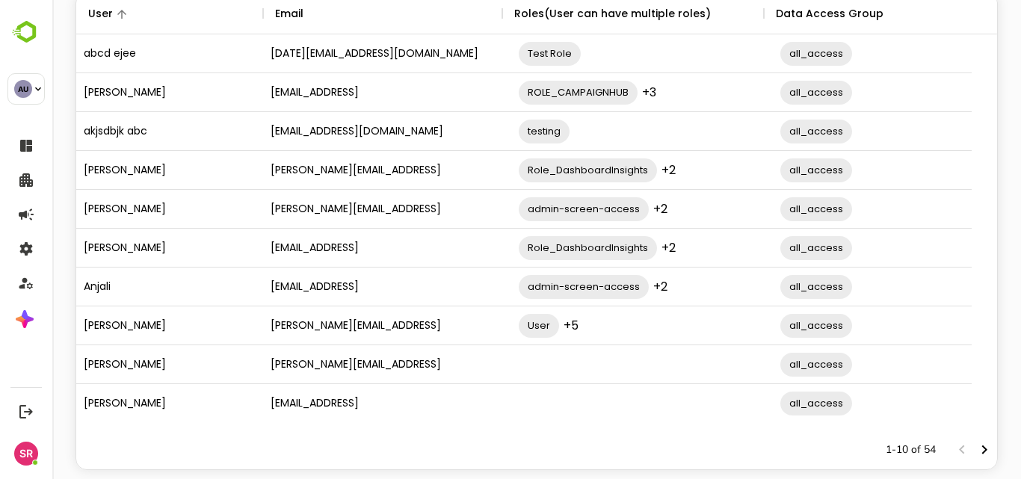
click at [951, 446] on div "The User Data" at bounding box center [973, 450] width 45 height 22
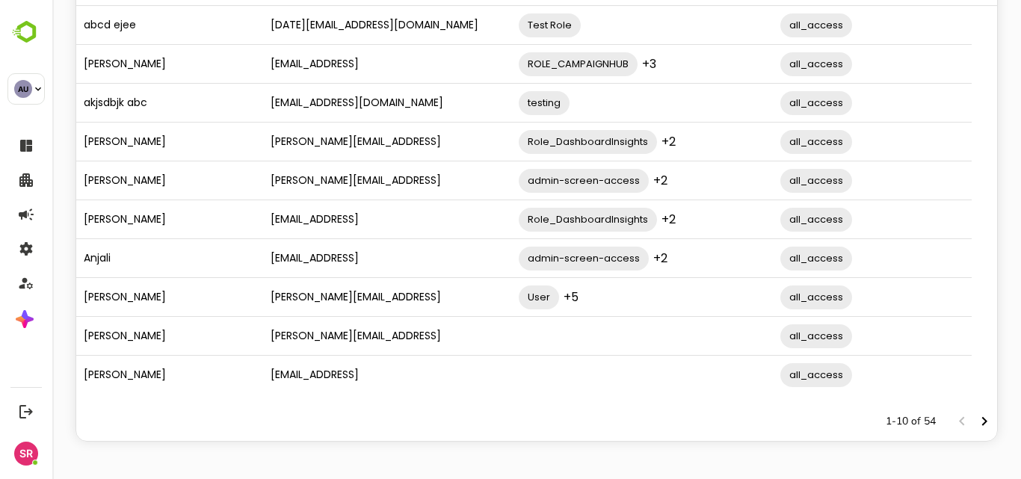
scroll to position [0, 0]
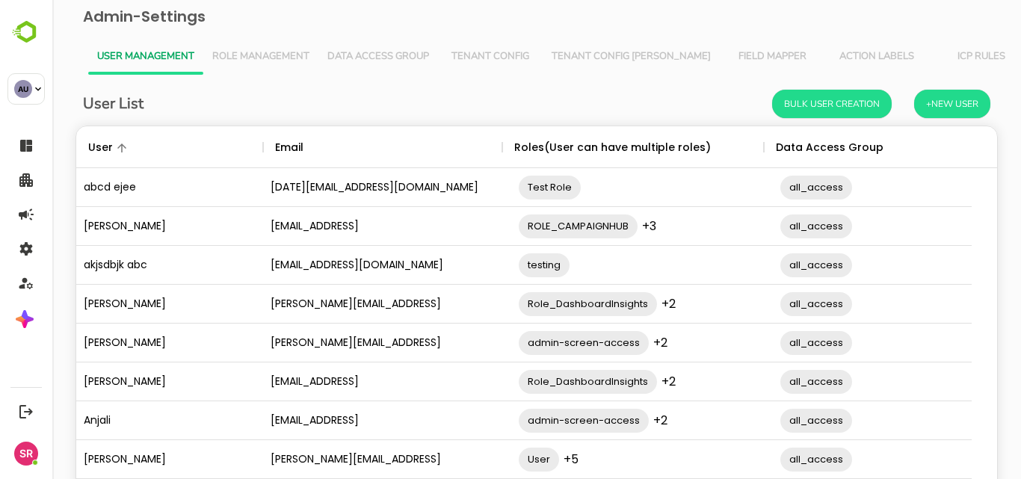
click at [114, 192] on div "abcd ejee" at bounding box center [169, 187] width 187 height 39
click at [299, 194] on div "[DATE][EMAIL_ADDRESS][DOMAIN_NAME]" at bounding box center [382, 187] width 239 height 39
click at [551, 194] on span "Test Role" at bounding box center [550, 187] width 62 height 17
click at [851, 185] on div "all_access ​" at bounding box center [902, 188] width 262 height 42
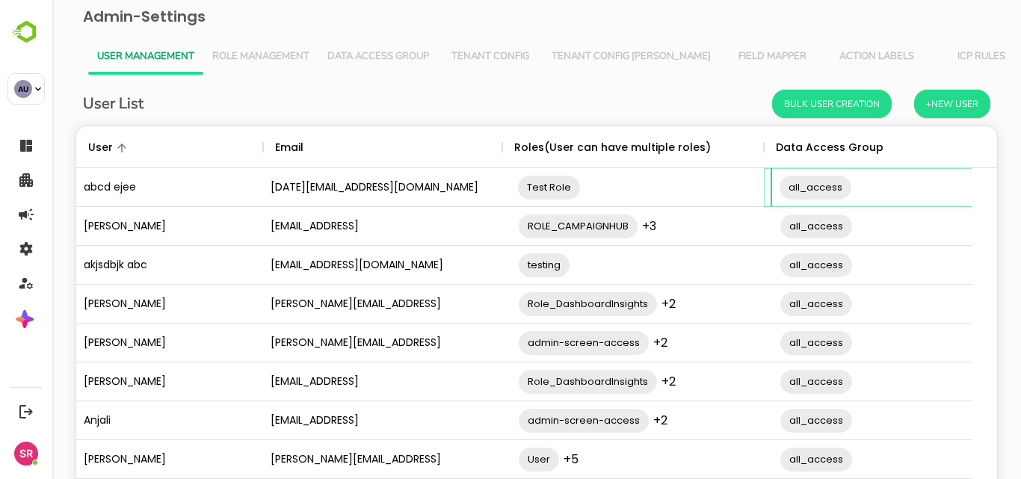
click at [550, 190] on span "Test Role" at bounding box center [549, 187] width 62 height 17
click at [369, 200] on div "[DATE][EMAIL_ADDRESS][DOMAIN_NAME]" at bounding box center [382, 187] width 239 height 39
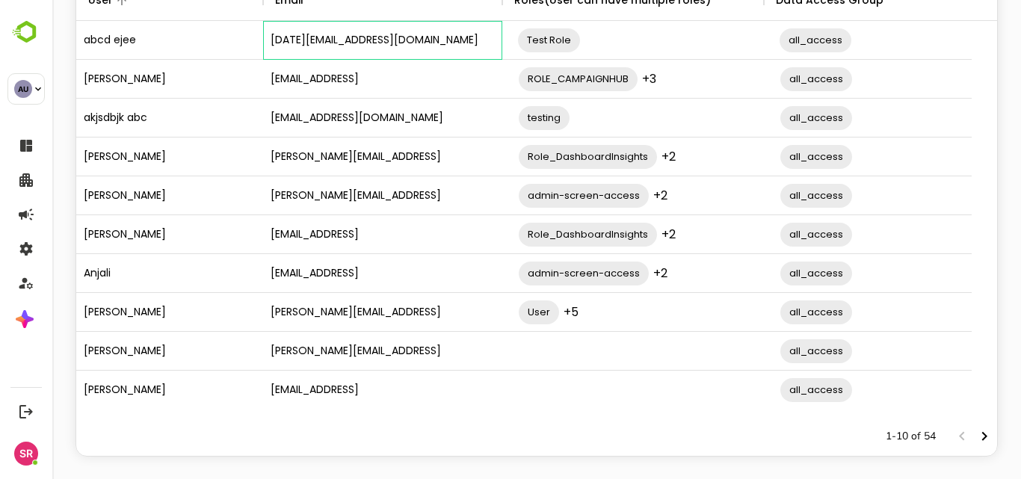
scroll to position [162, 0]
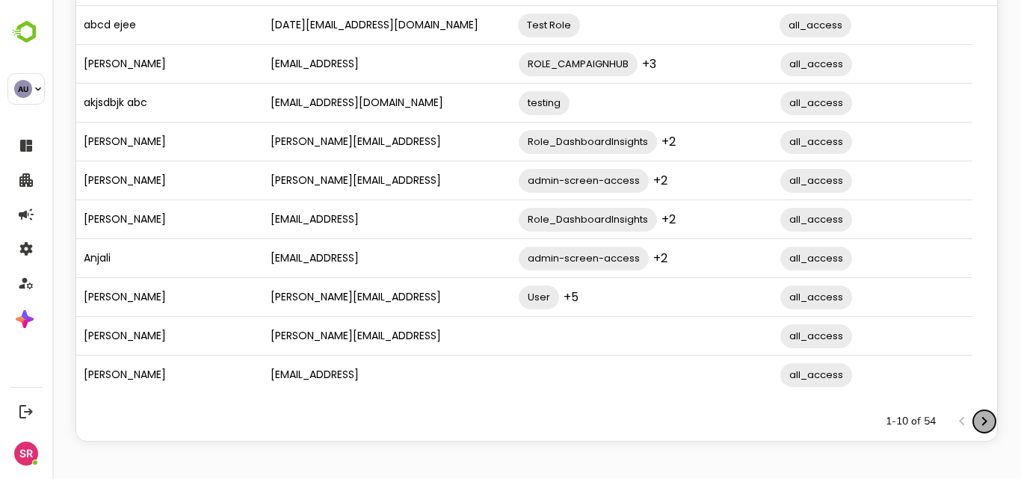
click at [982, 422] on icon "Next page" at bounding box center [984, 421] width 5 height 9
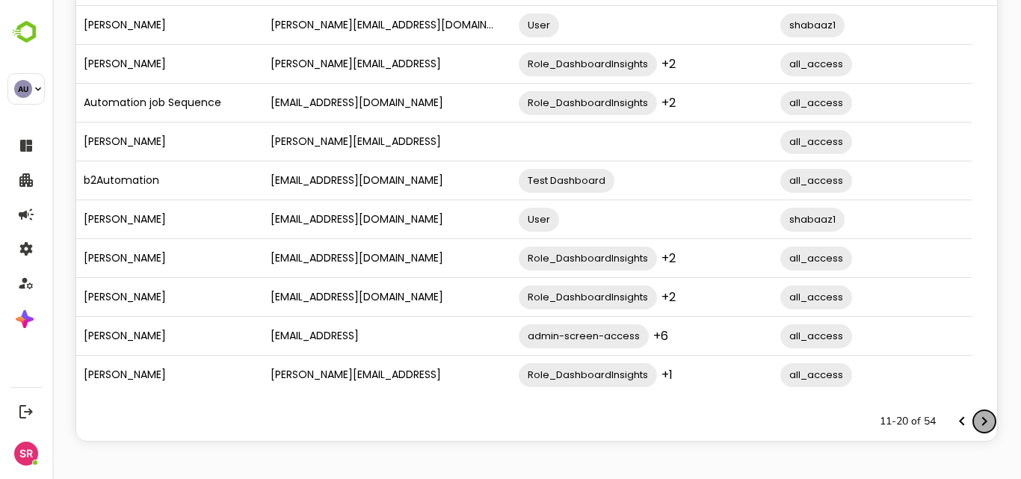
click at [976, 428] on icon "Next page" at bounding box center [985, 422] width 18 height 18
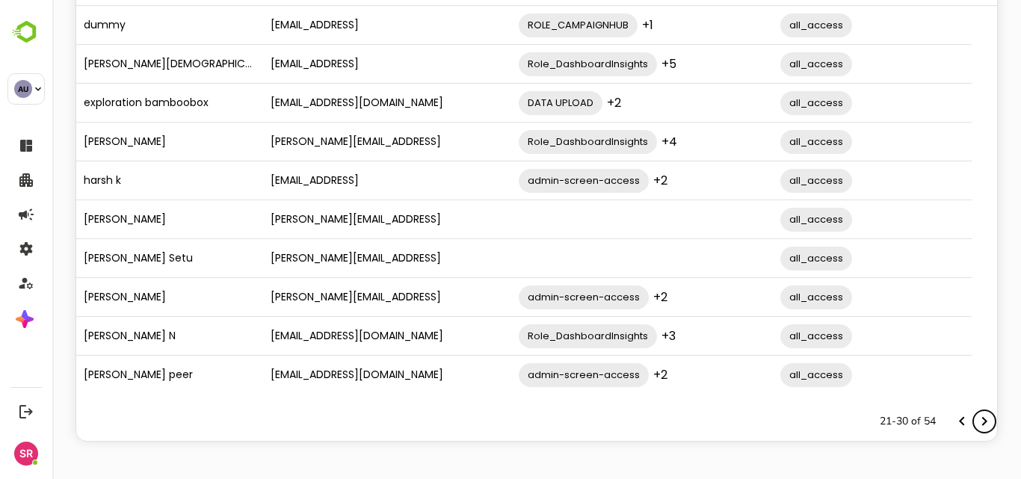
click at [976, 428] on icon "Next page" at bounding box center [985, 422] width 18 height 18
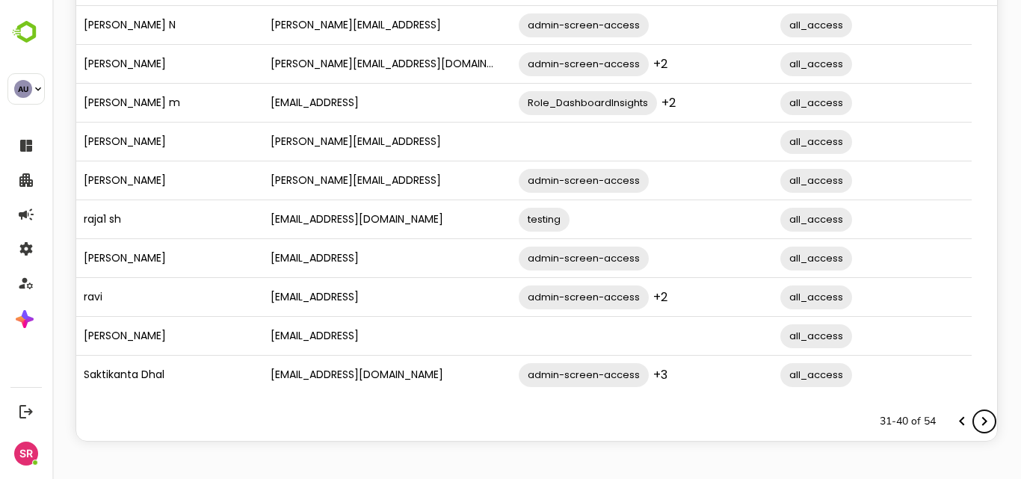
scroll to position [0, 0]
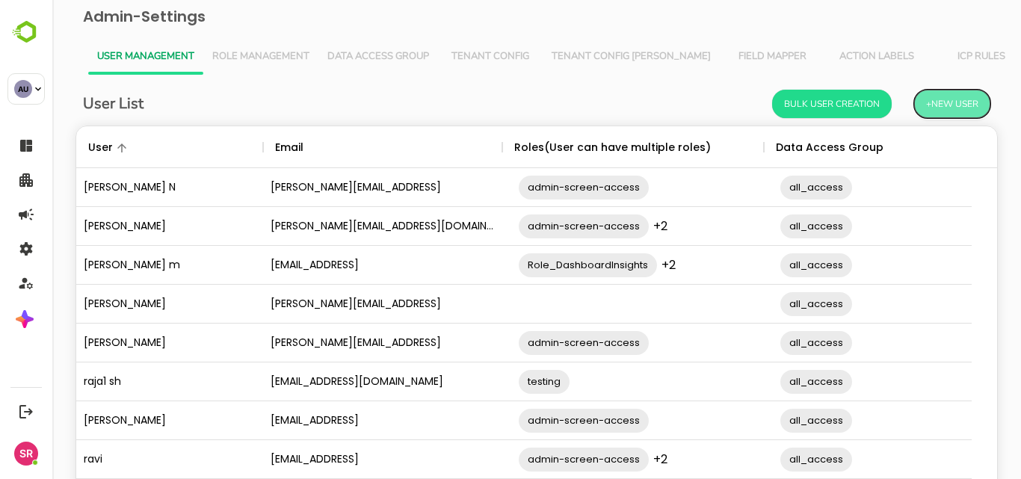
click at [958, 105] on button "+New User" at bounding box center [952, 104] width 76 height 28
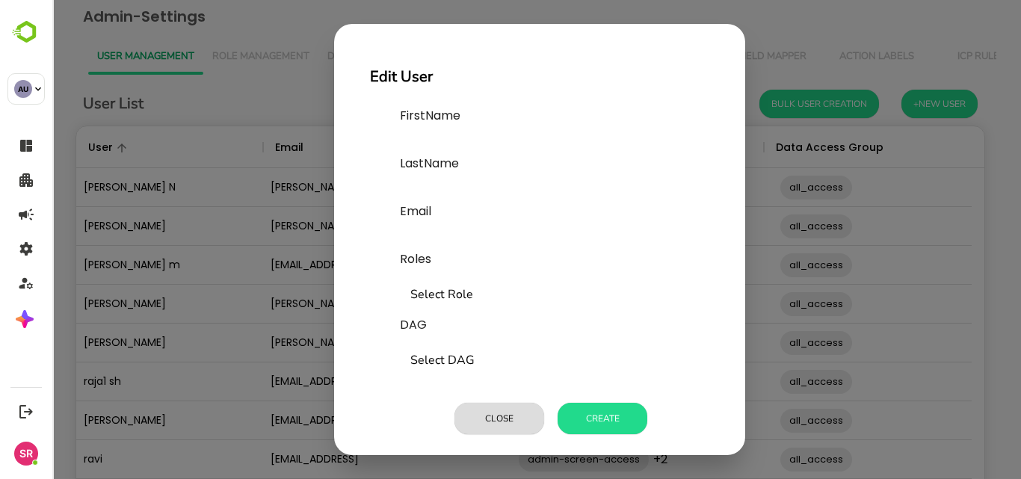
click at [419, 144] on input "text" at bounding box center [512, 143] width 224 height 24
click at [484, 427] on button "Close" at bounding box center [500, 418] width 90 height 31
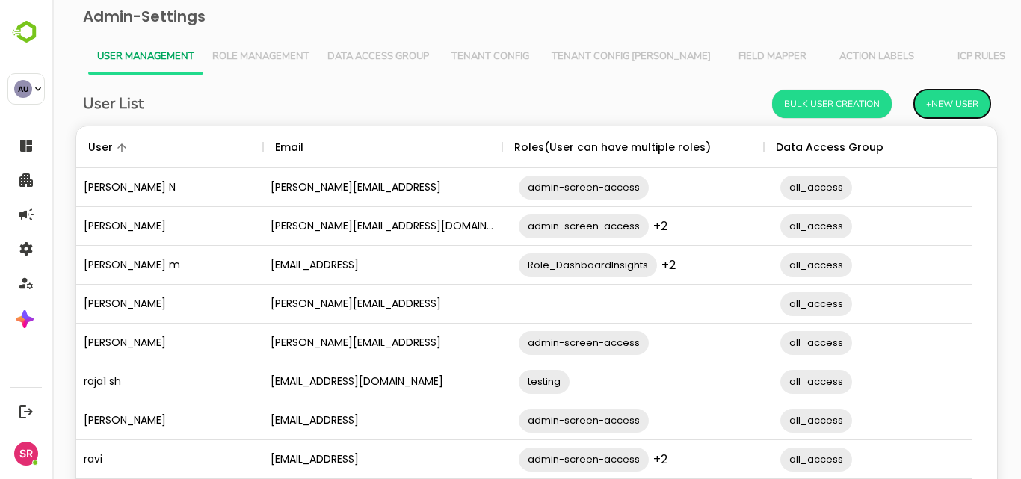
scroll to position [13, 13]
